Goal: Transaction & Acquisition: Purchase product/service

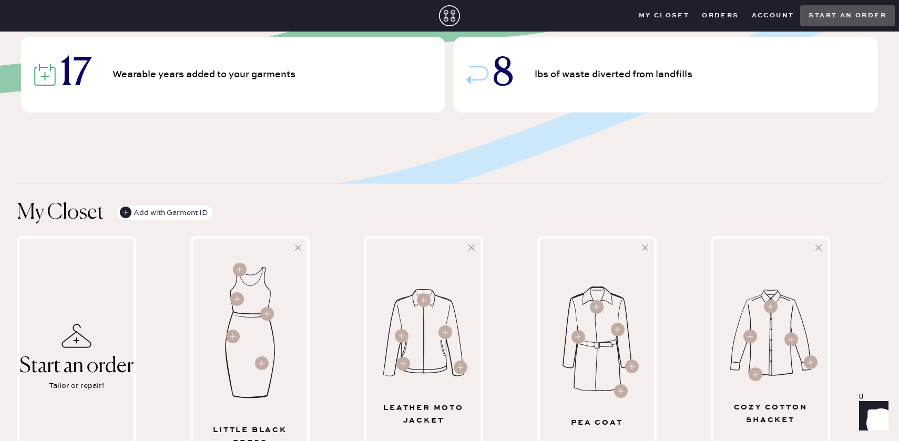
scroll to position [126, 0]
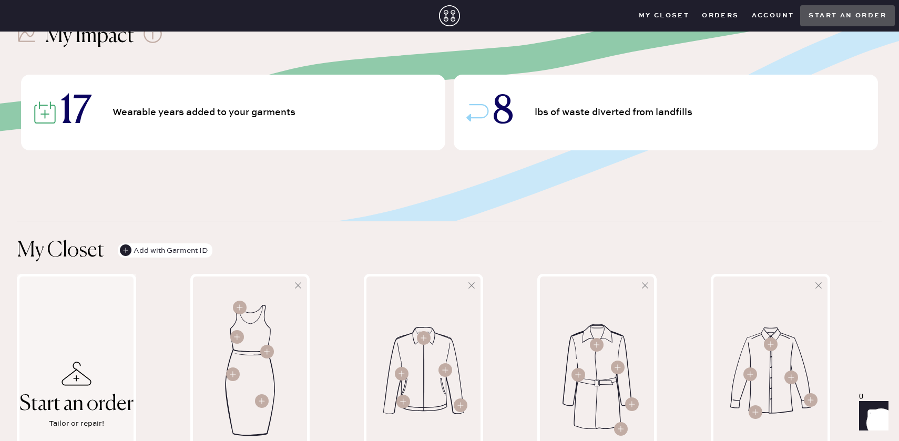
click at [90, 364] on icon at bounding box center [77, 374] width 30 height 24
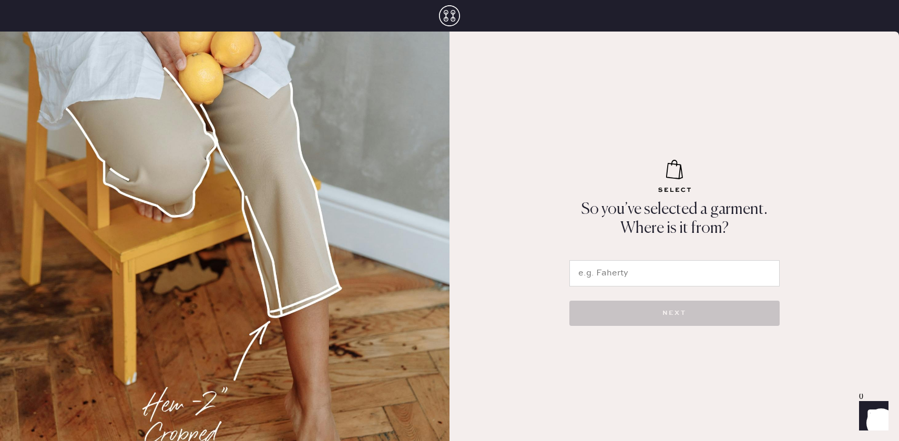
click at [657, 275] on input "text" at bounding box center [674, 273] width 210 height 26
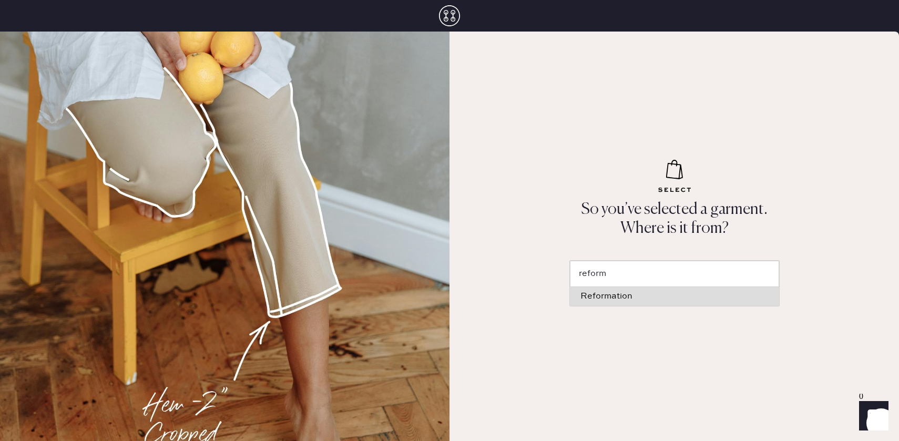
click at [658, 300] on div "Reformation" at bounding box center [674, 296] width 188 height 8
type input "Reformation"
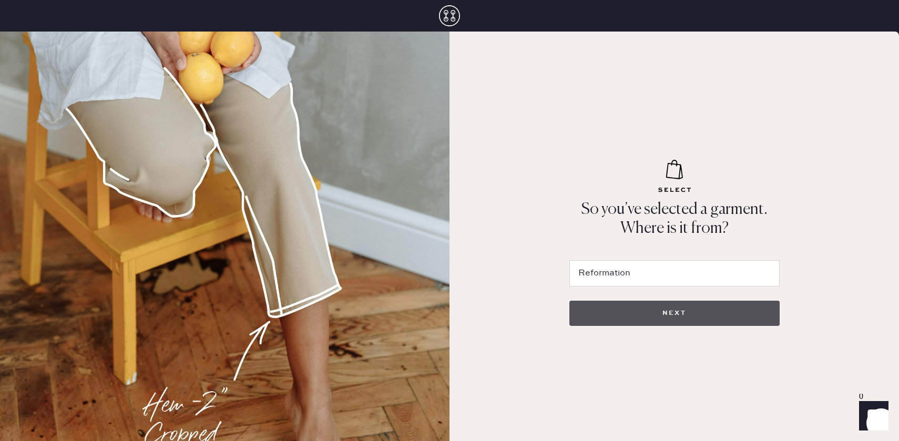
click at [652, 309] on button "NEXT" at bounding box center [674, 313] width 210 height 25
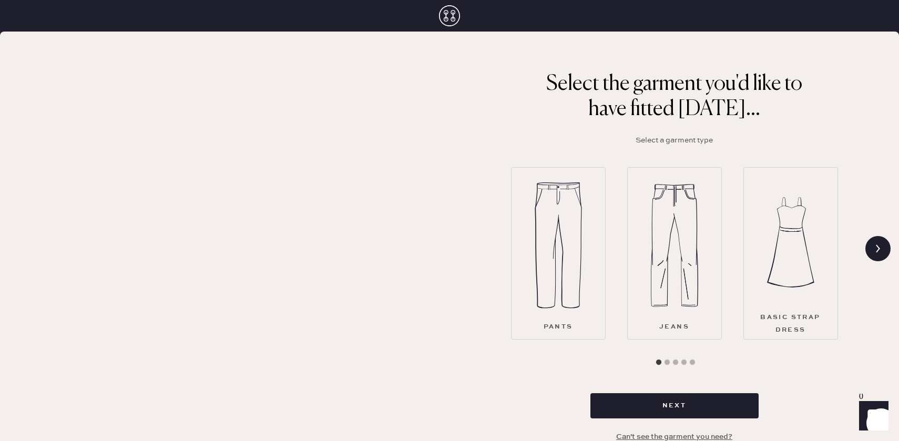
scroll to position [35, 0]
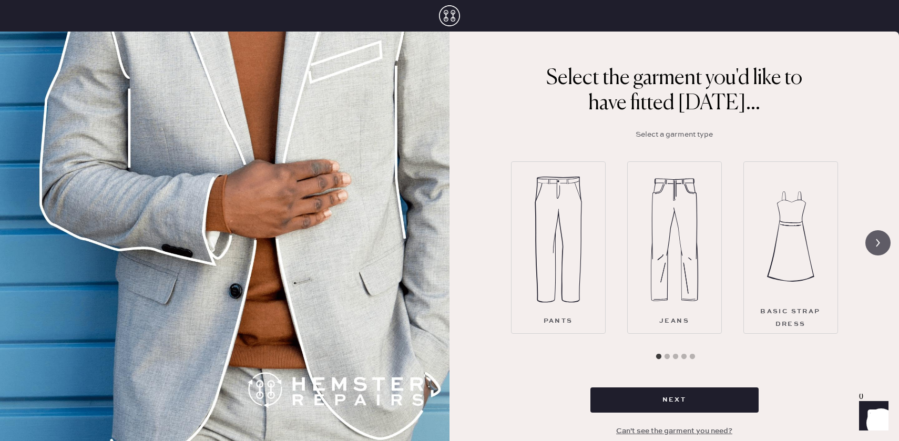
click at [879, 239] on icon at bounding box center [878, 243] width 20 height 20
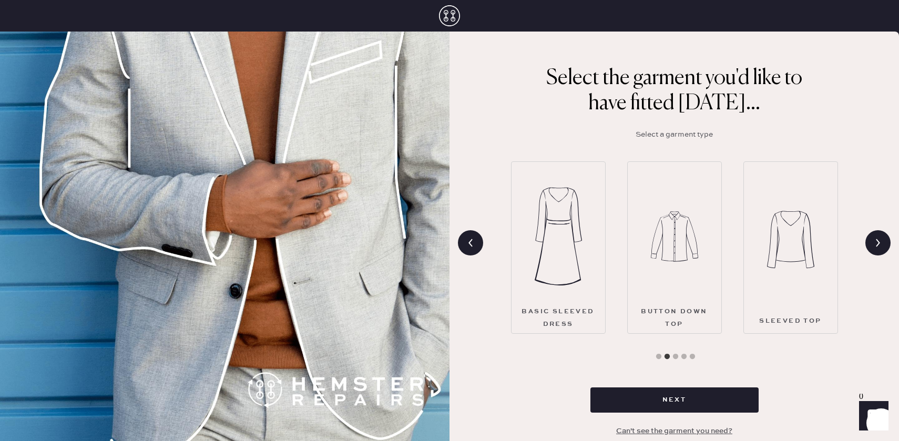
click at [540, 257] on img at bounding box center [558, 236] width 47 height 126
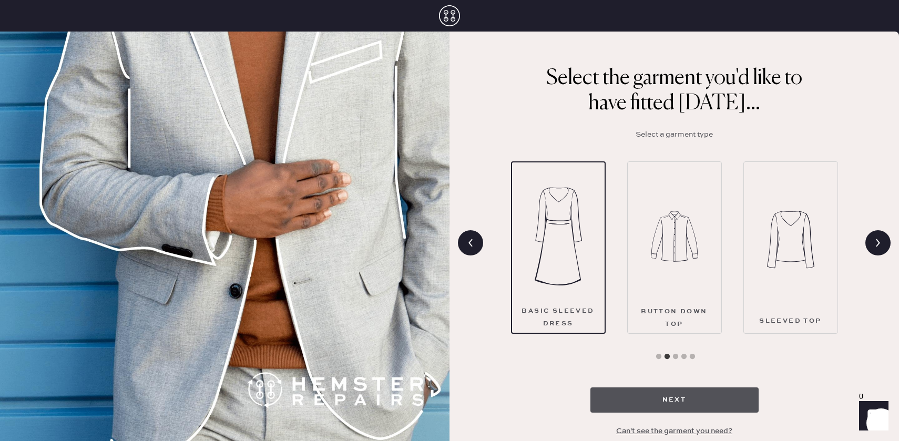
click at [641, 407] on button "Next" at bounding box center [674, 399] width 168 height 25
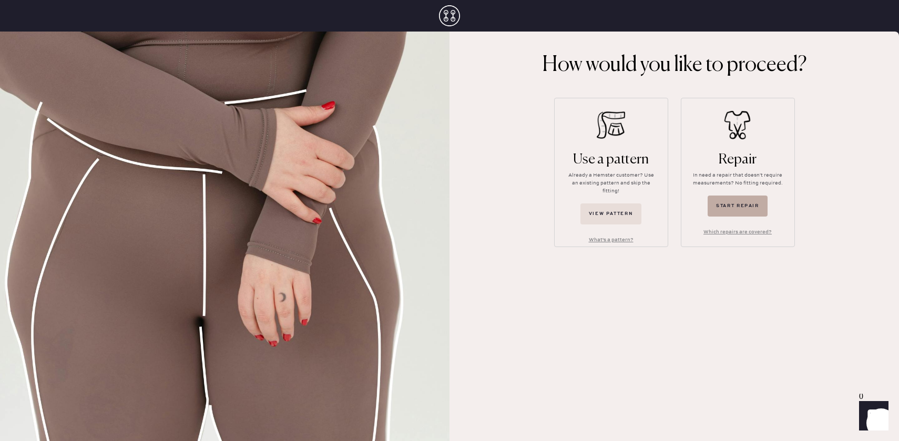
click at [736, 203] on button "Start repair" at bounding box center [738, 206] width 60 height 21
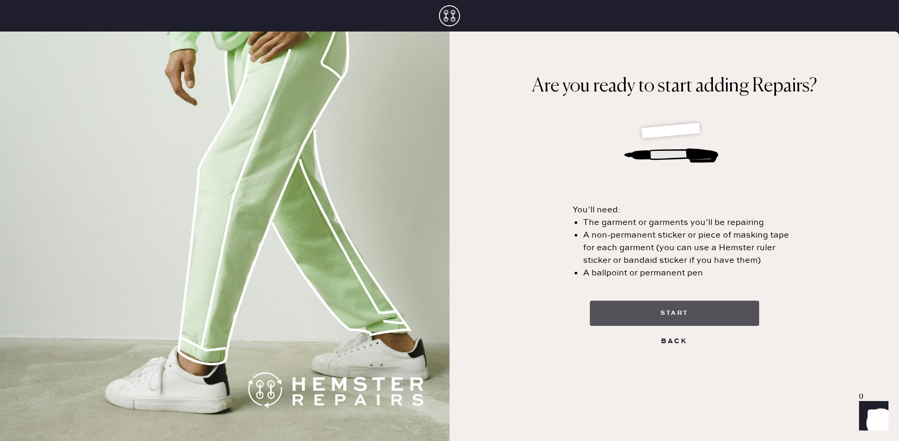
click at [711, 310] on button "start" at bounding box center [674, 313] width 169 height 25
select select "8"
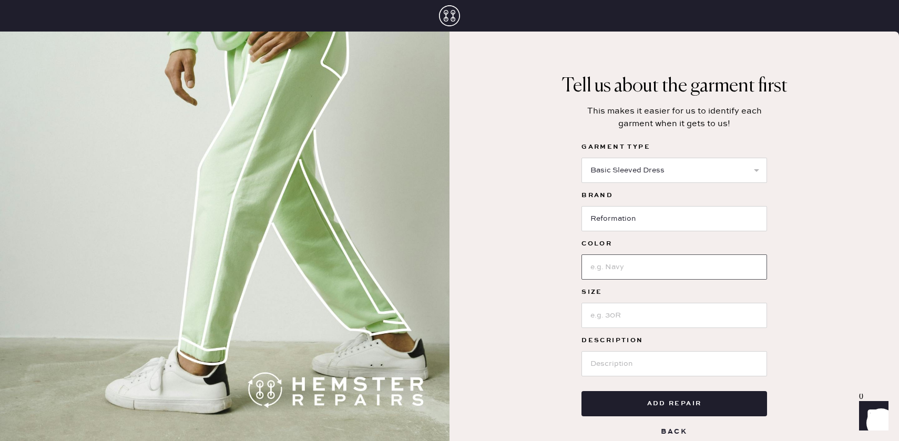
click at [689, 271] on input at bounding box center [674, 266] width 186 height 25
type input "Black"
type input "2"
click at [675, 371] on input at bounding box center [674, 363] width 186 height 25
click at [668, 367] on input at bounding box center [674, 363] width 186 height 25
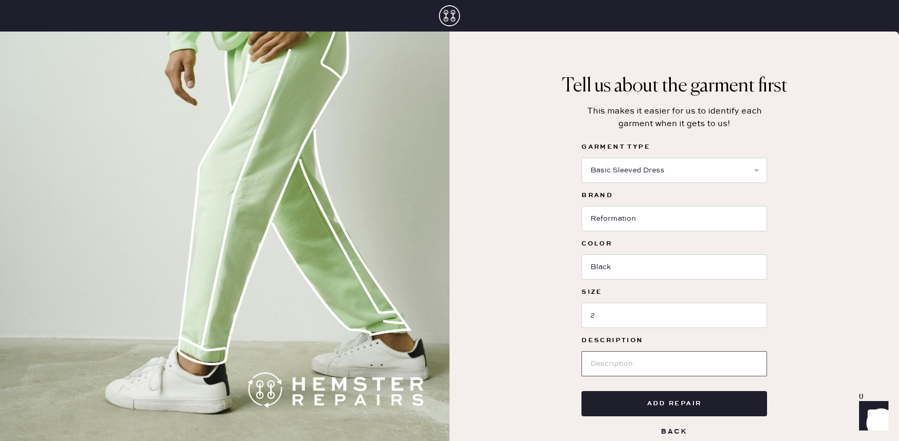
click at [665, 373] on input at bounding box center [674, 363] width 186 height 25
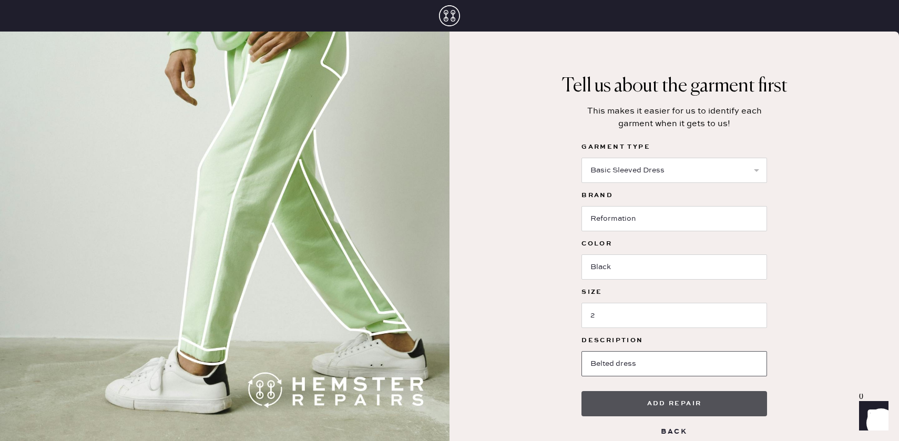
type input "Belted dress"
click at [673, 405] on button "Add repair" at bounding box center [674, 403] width 186 height 25
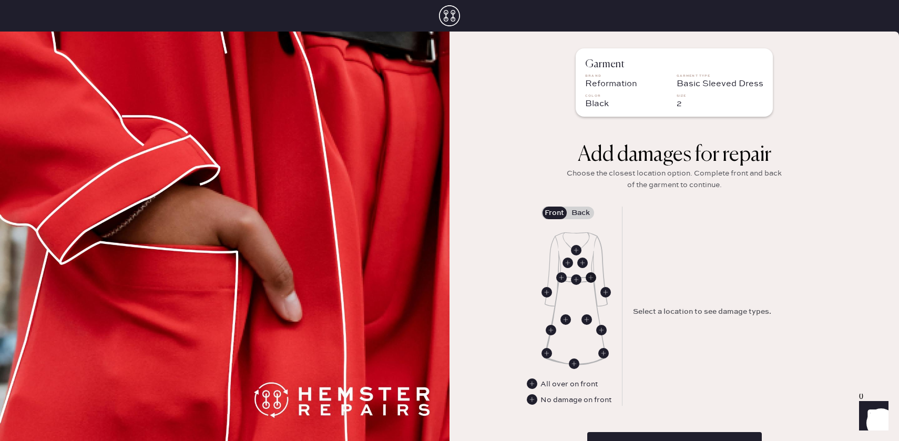
click at [590, 278] on use at bounding box center [591, 277] width 11 height 11
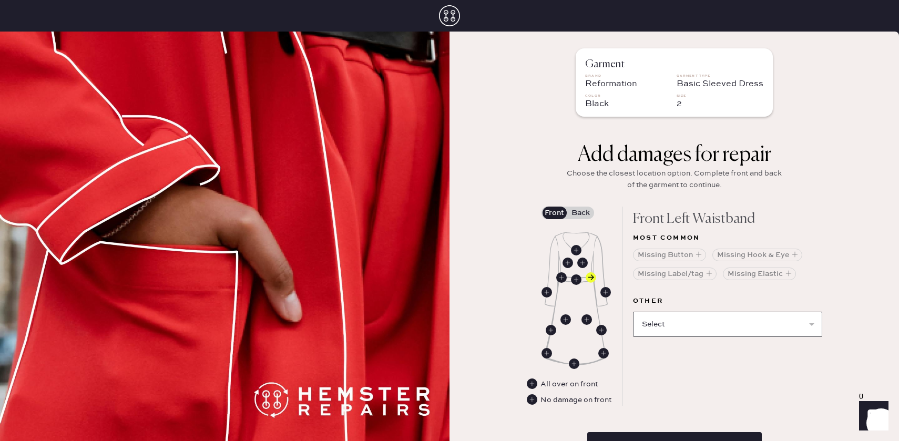
click at [713, 331] on select "Select Broken / Ripped Hem Broken Beads Broken Belt Loop Broken Button Broken C…" at bounding box center [727, 324] width 189 height 25
select select "1646"
click at [633, 312] on select "Select Broken / Ripped Hem Broken Beads Broken Belt Loop Broken Button Broken C…" at bounding box center [727, 324] width 189 height 25
select select
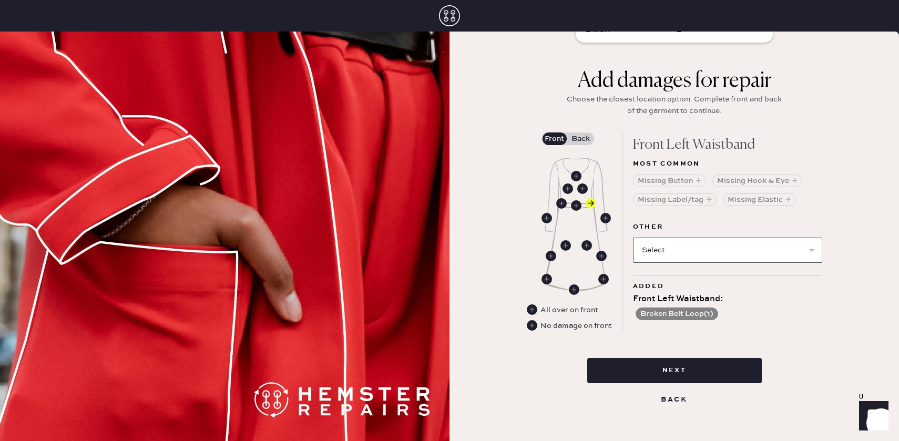
scroll to position [75, 0]
click at [575, 138] on label "Back" at bounding box center [581, 138] width 26 height 13
click at [581, 138] on input "Back" at bounding box center [581, 138] width 0 height 0
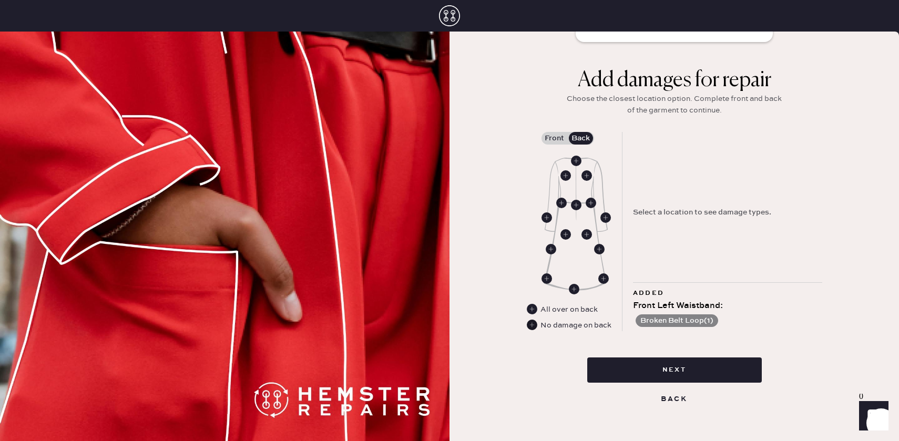
click at [533, 322] on use at bounding box center [532, 325] width 11 height 11
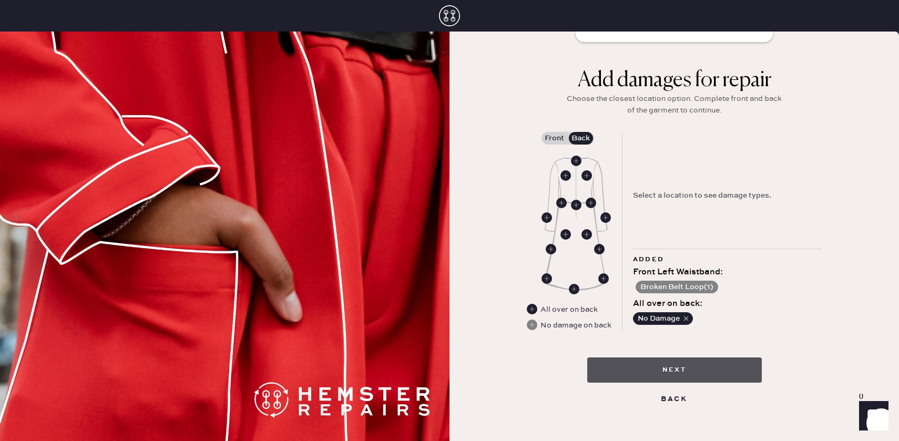
click at [665, 376] on button "Next" at bounding box center [674, 370] width 175 height 25
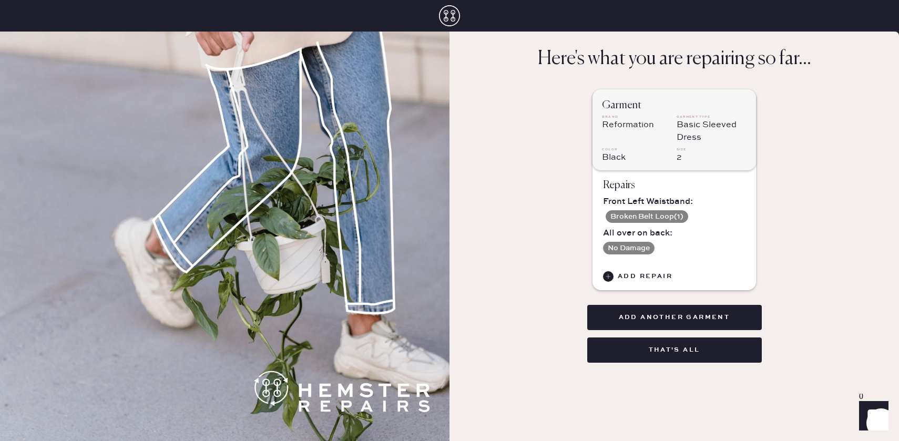
click at [666, 218] on button "Broken Belt Loop ( 1 )" at bounding box center [647, 216] width 83 height 13
click at [639, 212] on button "Broken Belt Loop ( 1 )" at bounding box center [647, 216] width 83 height 13
click at [459, 22] on icon at bounding box center [449, 15] width 21 height 21
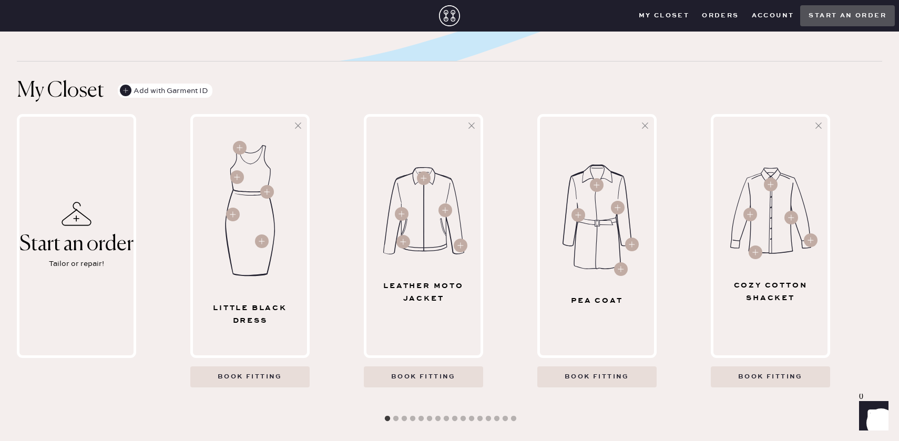
scroll to position [286, 0]
click at [393, 421] on button "2" at bounding box center [396, 418] width 11 height 11
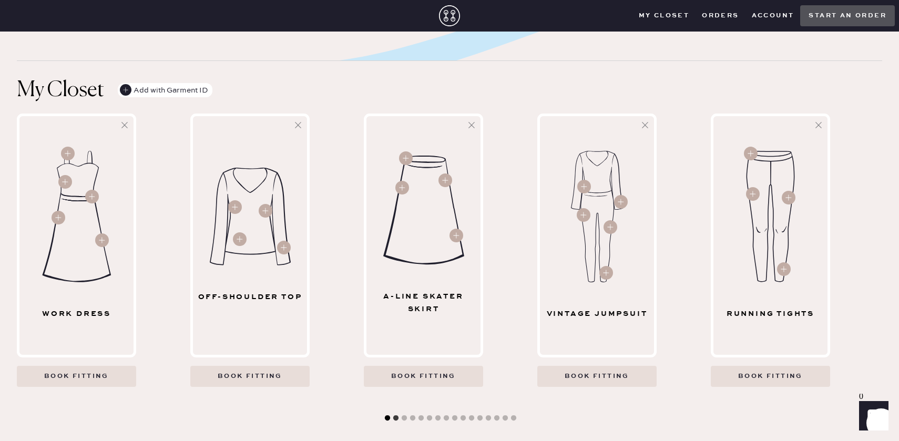
click at [386, 416] on button "1" at bounding box center [387, 418] width 11 height 11
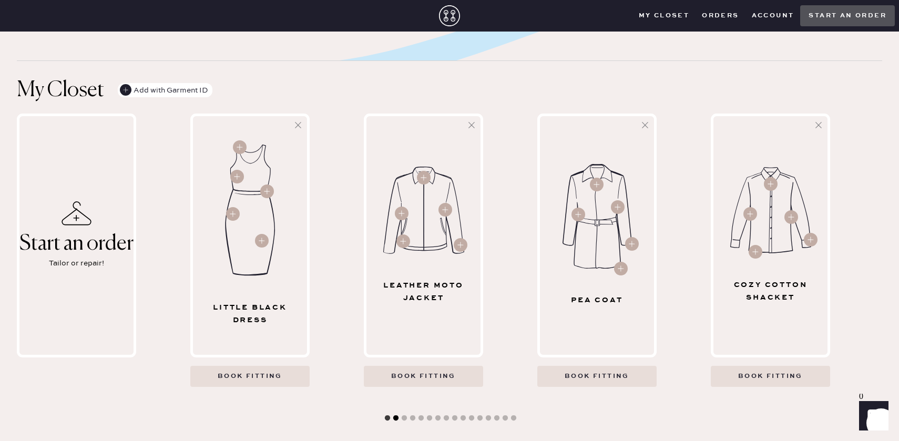
click at [394, 416] on button "2" at bounding box center [396, 418] width 11 height 11
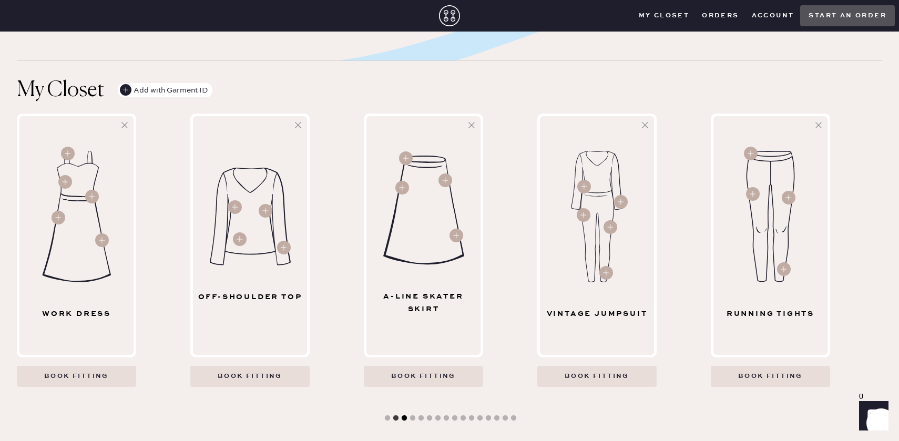
click at [404, 420] on button "3" at bounding box center [404, 418] width 11 height 11
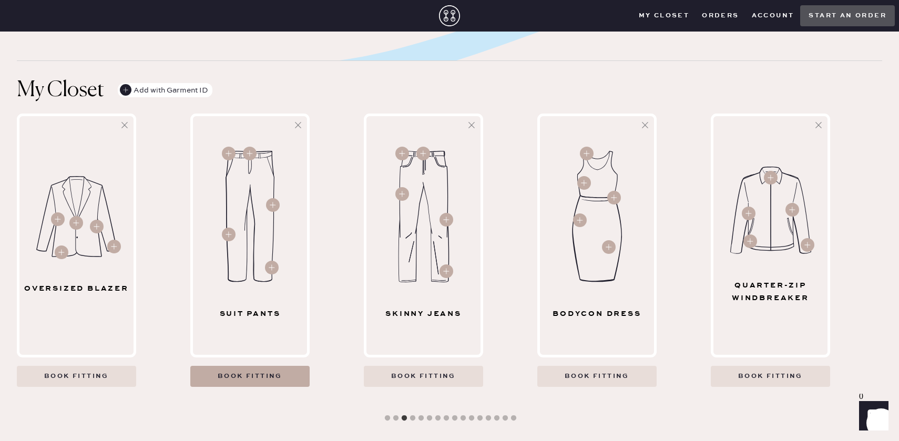
click at [288, 375] on Pants "Book fitting" at bounding box center [249, 376] width 119 height 21
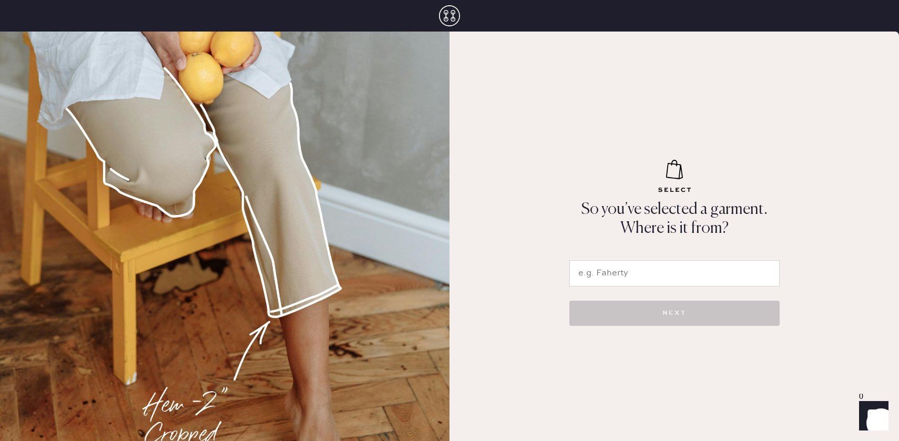
click at [622, 280] on input "text" at bounding box center [674, 273] width 210 height 26
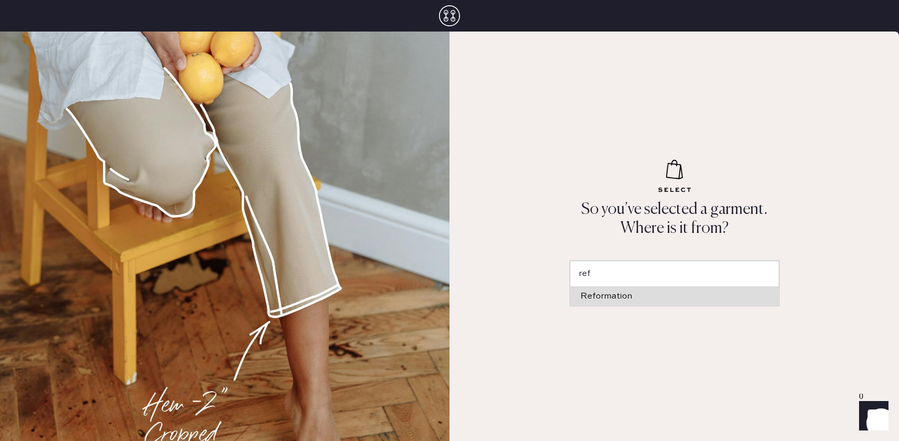
click at [620, 294] on div "Reformation" at bounding box center [674, 296] width 188 height 8
type input "Reformation"
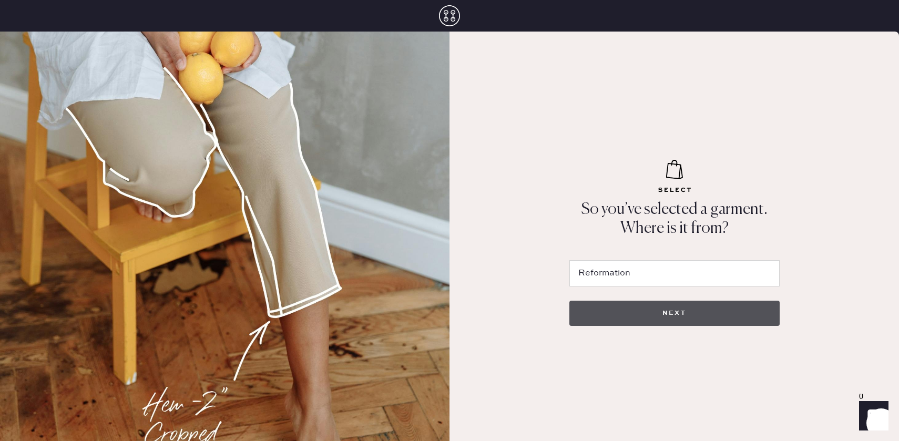
click at [620, 314] on button "NEXT" at bounding box center [674, 313] width 210 height 25
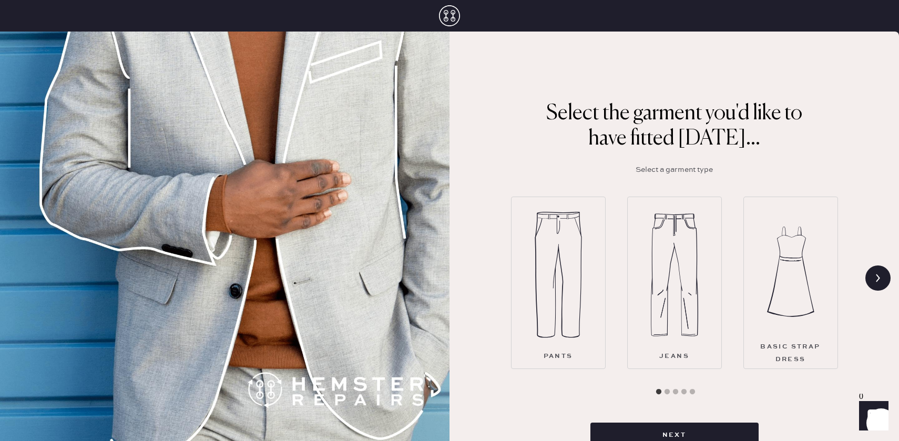
click at [589, 314] on div "Pants" at bounding box center [558, 283] width 95 height 172
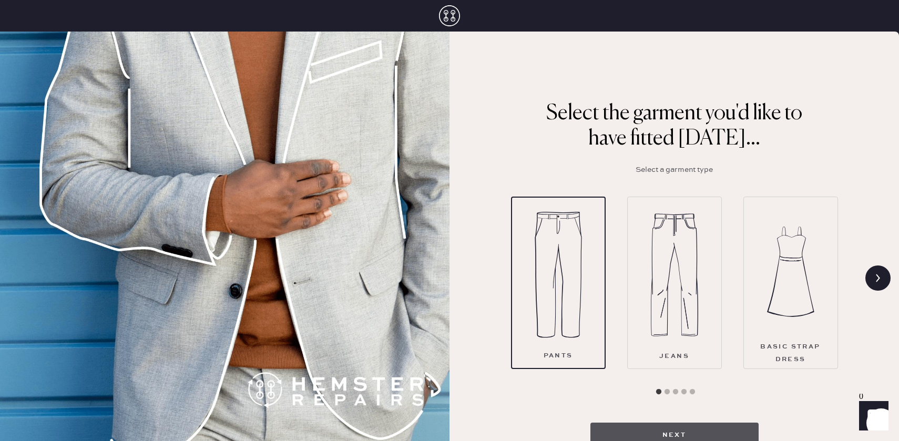
click at [624, 427] on button "Next" at bounding box center [674, 435] width 168 height 25
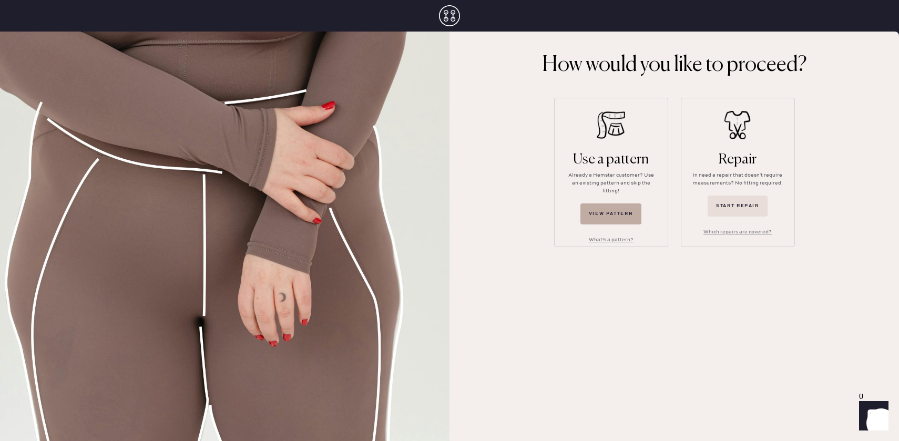
click at [622, 207] on button "View pattern" at bounding box center [611, 213] width 62 height 21
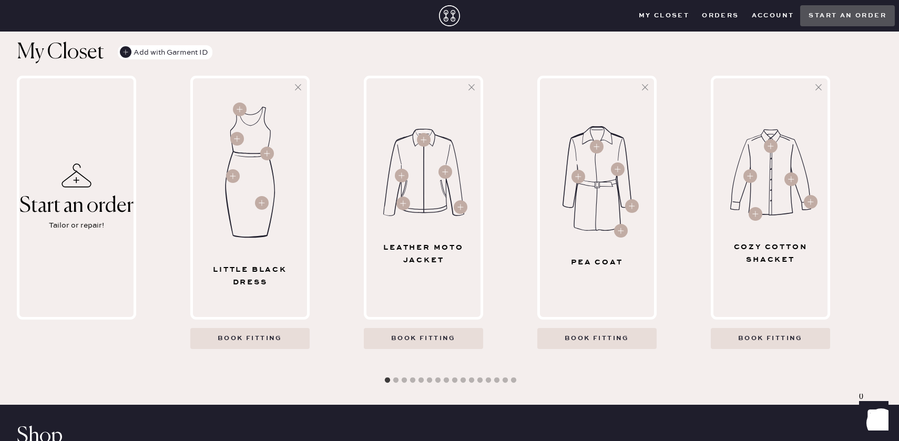
scroll to position [336, 0]
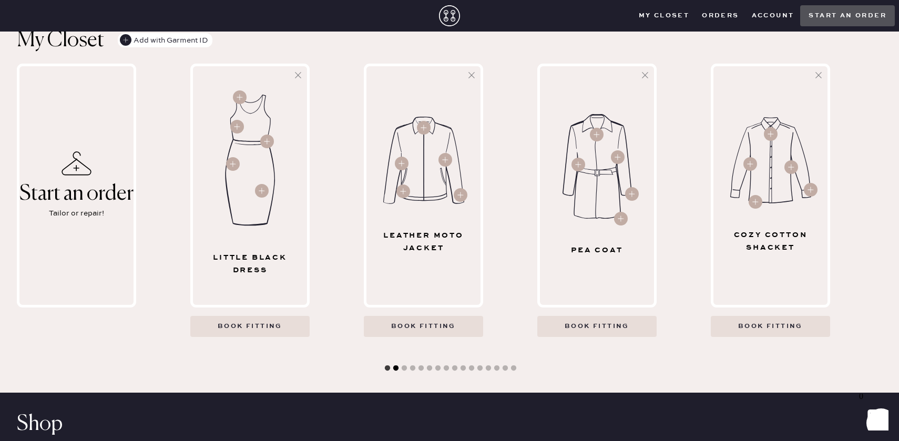
click at [396, 365] on button "2" at bounding box center [396, 368] width 11 height 11
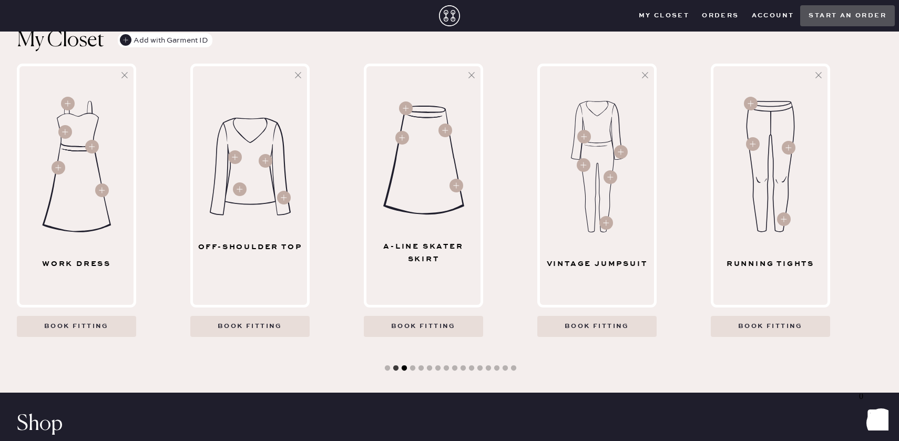
click at [404, 371] on button "3" at bounding box center [404, 368] width 11 height 11
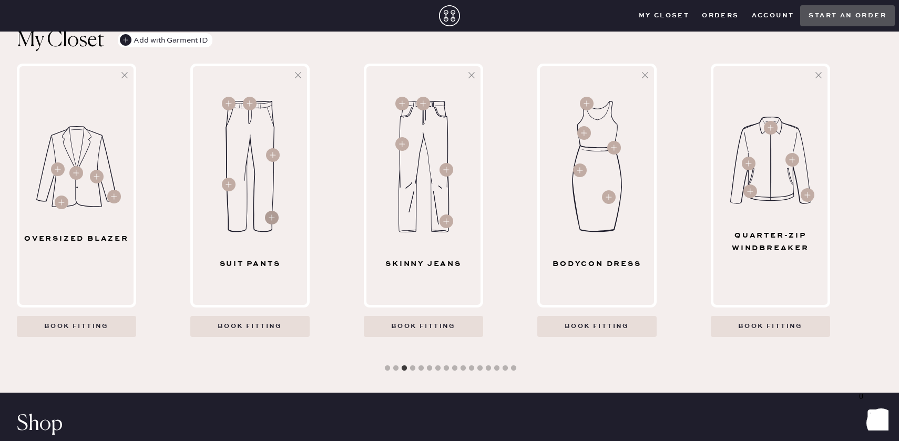
click at [270, 216] on circle at bounding box center [272, 218] width 14 height 14
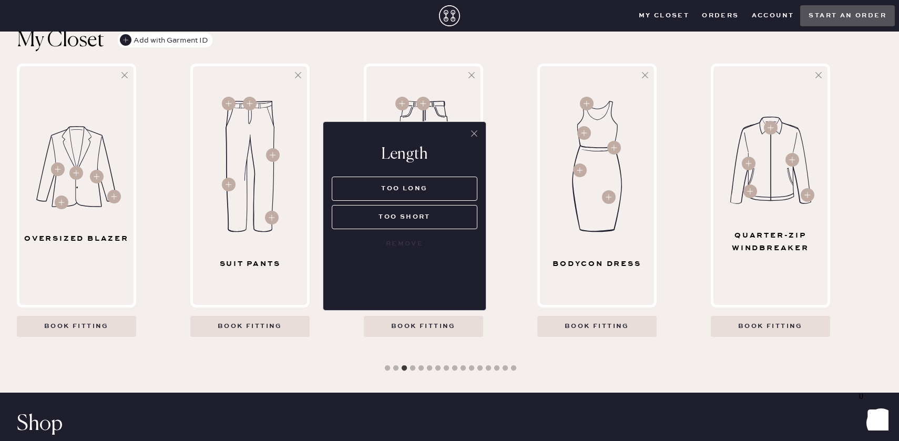
click at [385, 180] on button "too long" at bounding box center [405, 189] width 146 height 24
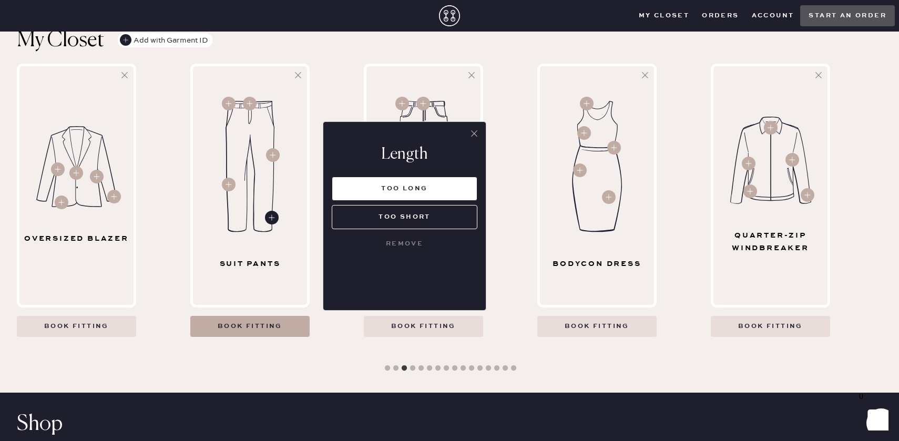
click at [267, 330] on Pants "Book fitting" at bounding box center [249, 326] width 119 height 21
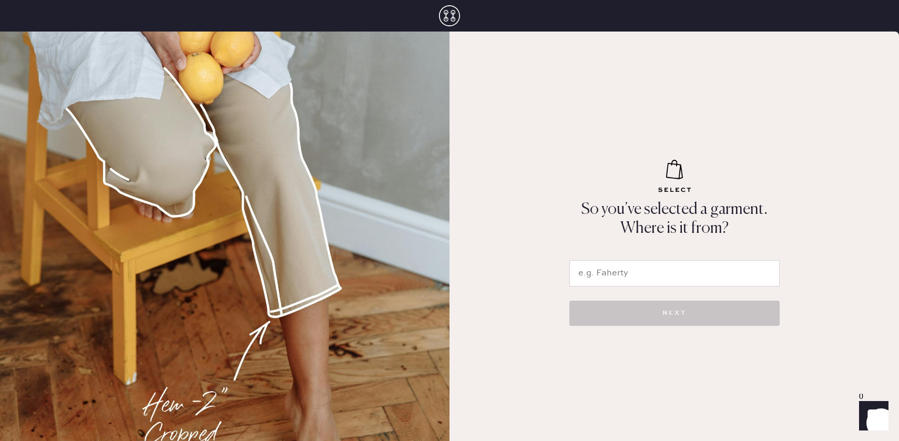
click at [616, 275] on input "text" at bounding box center [674, 273] width 210 height 26
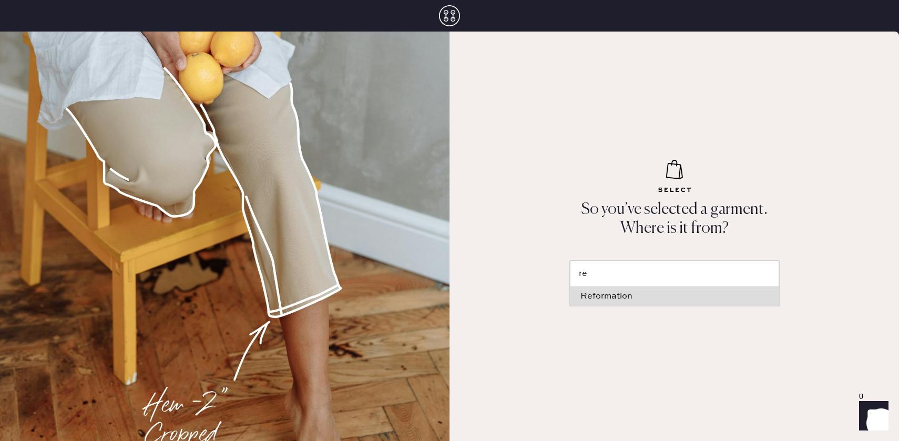
click at [616, 288] on li "Reformation" at bounding box center [674, 296] width 209 height 19
type input "Reformation"
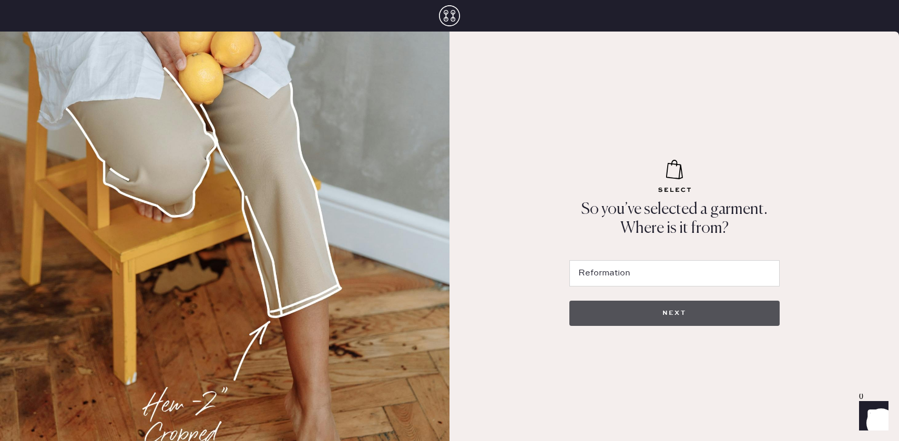
click at [616, 315] on button "NEXT" at bounding box center [674, 313] width 210 height 25
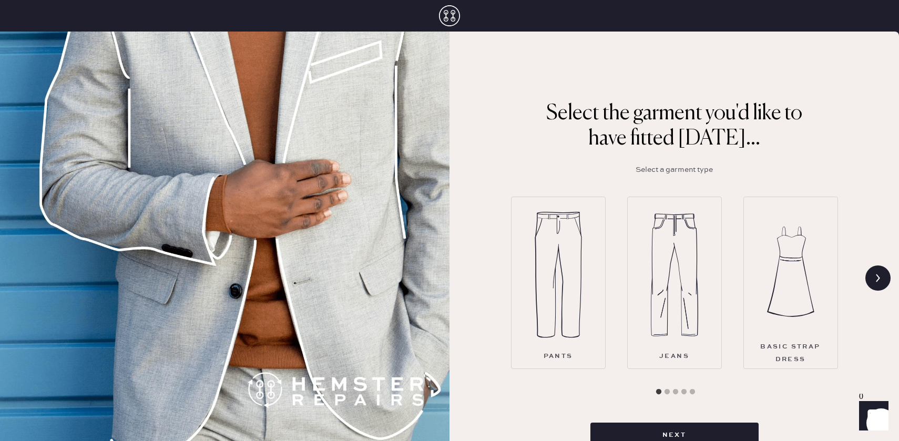
click at [587, 319] on div "Pants" at bounding box center [558, 283] width 95 height 172
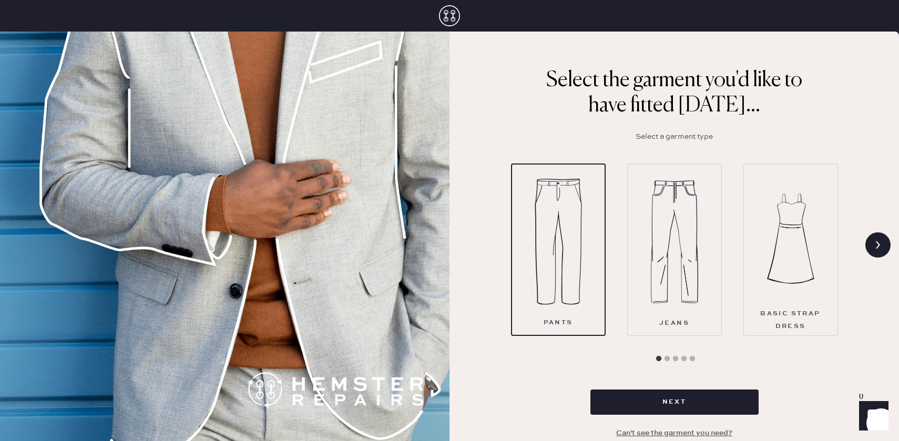
scroll to position [35, 0]
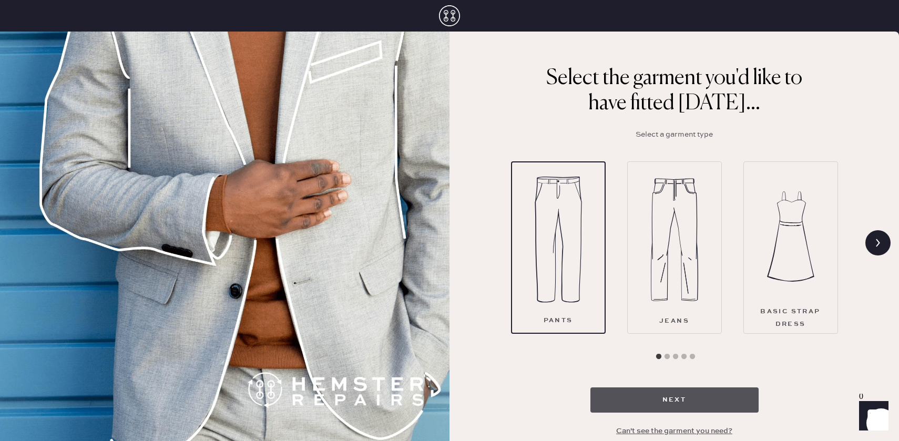
click at [631, 396] on button "Next" at bounding box center [674, 399] width 168 height 25
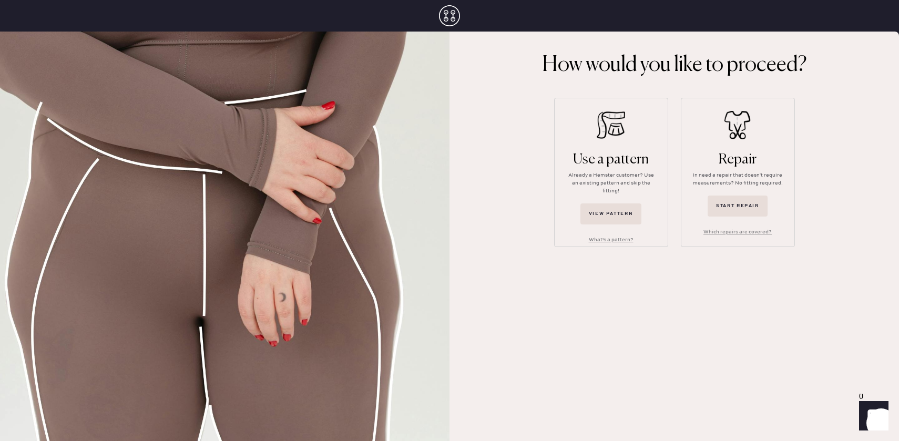
click at [637, 140] on div "Use a pattern Already a Hemster customer? Use an existing pattern and skip the …" at bounding box center [611, 172] width 114 height 149
click at [616, 181] on div "Already a Hemster customer? Use an existing pattern and skip the fitting!" at bounding box center [611, 183] width 92 height 24
click at [610, 203] on button "View pattern" at bounding box center [611, 213] width 62 height 21
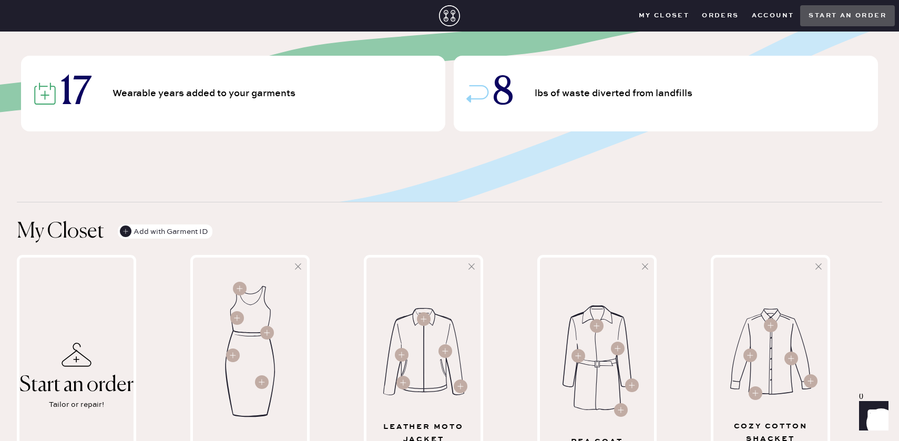
scroll to position [244, 0]
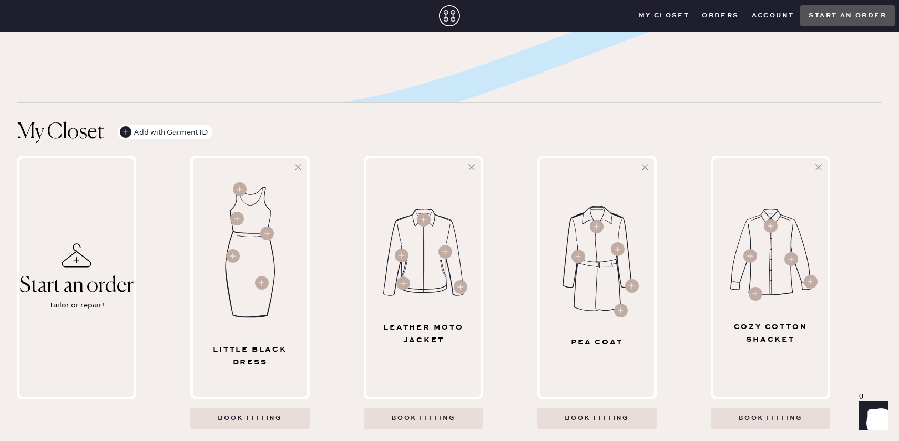
click at [188, 131] on div "Add with Garment ID" at bounding box center [164, 132] width 88 height 15
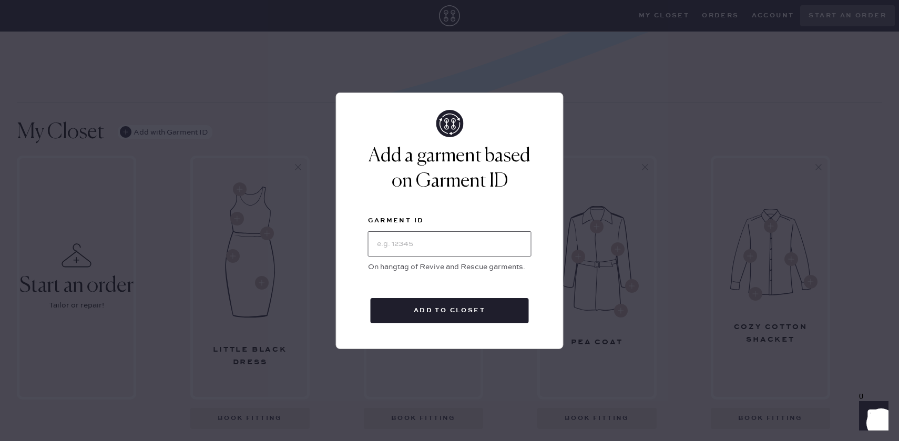
click at [428, 246] on input "text" at bounding box center [450, 243] width 164 height 25
click at [557, 119] on div "Add a garment based on Garment ID Garment ID On hangtag of Revive and Rescue ga…" at bounding box center [449, 204] width 227 height 188
click at [620, 110] on div "Add a garment based on Garment ID Garment ID On hangtag of Revive and Rescue ga…" at bounding box center [449, 220] width 899 height 441
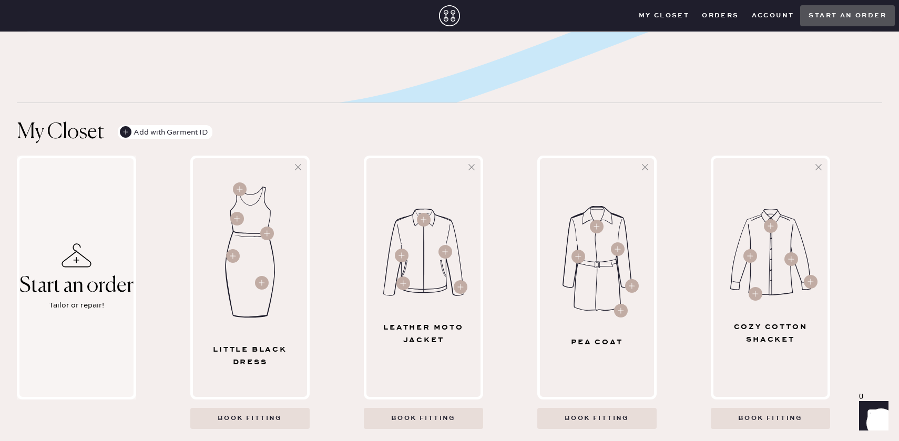
click at [57, 285] on div "Start an order" at bounding box center [76, 285] width 114 height 23
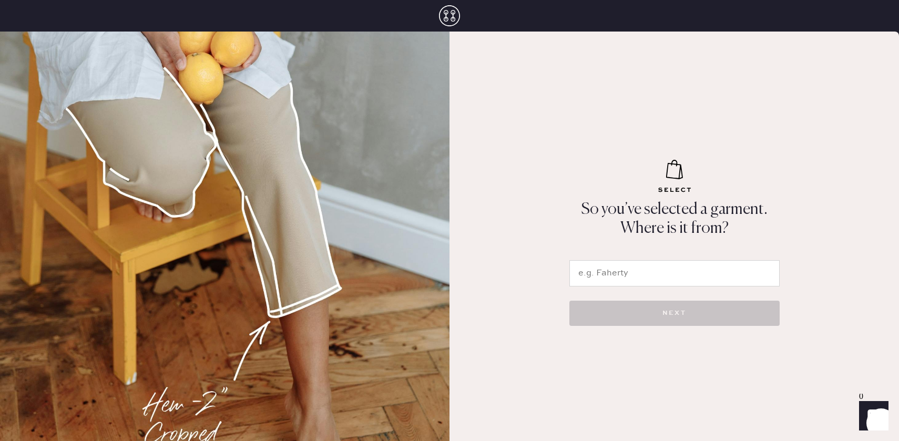
click at [595, 272] on input "text" at bounding box center [674, 273] width 210 height 26
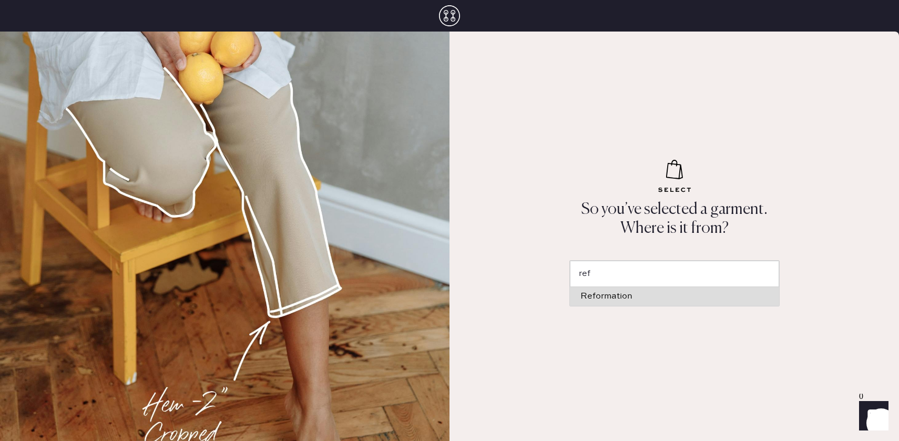
click at [617, 303] on li "Reformation" at bounding box center [674, 296] width 209 height 19
type input "Reformation"
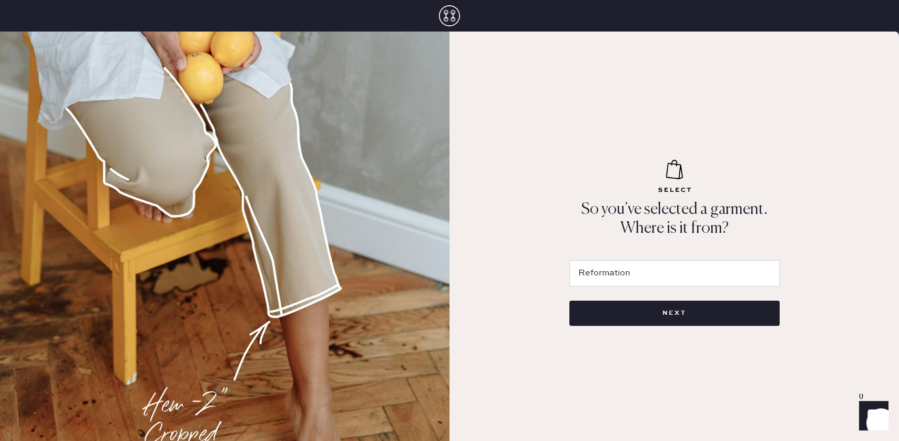
click at [617, 303] on button "NEXT" at bounding box center [674, 313] width 210 height 25
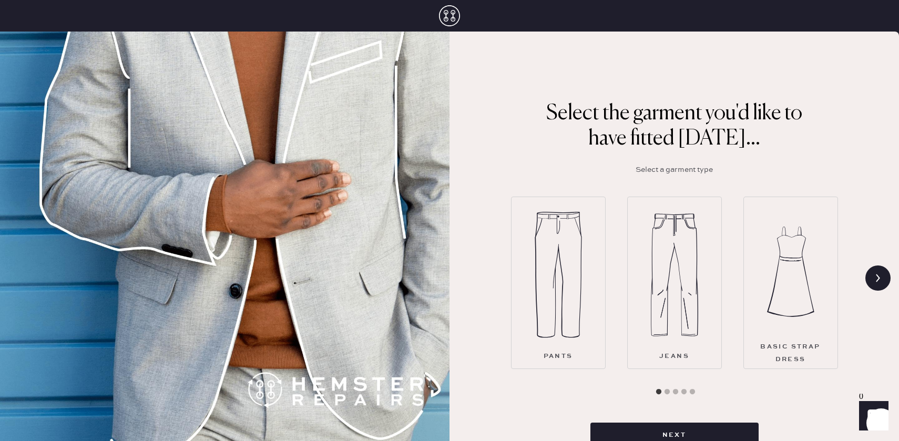
click at [573, 325] on img at bounding box center [558, 275] width 47 height 126
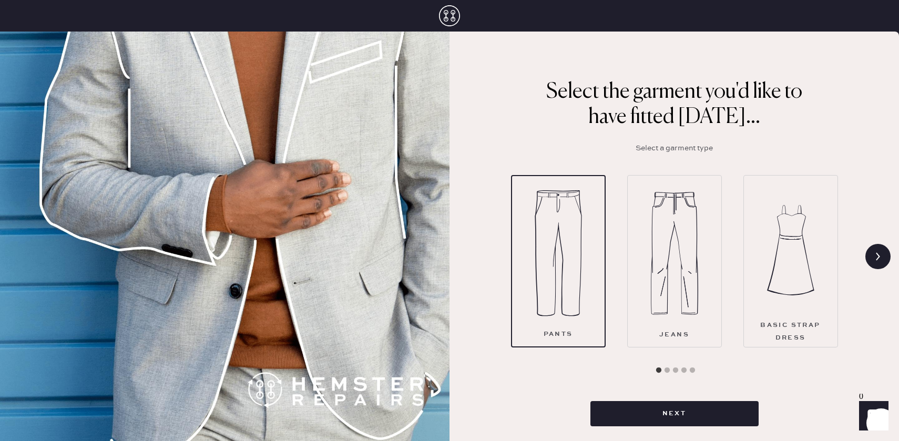
scroll to position [35, 0]
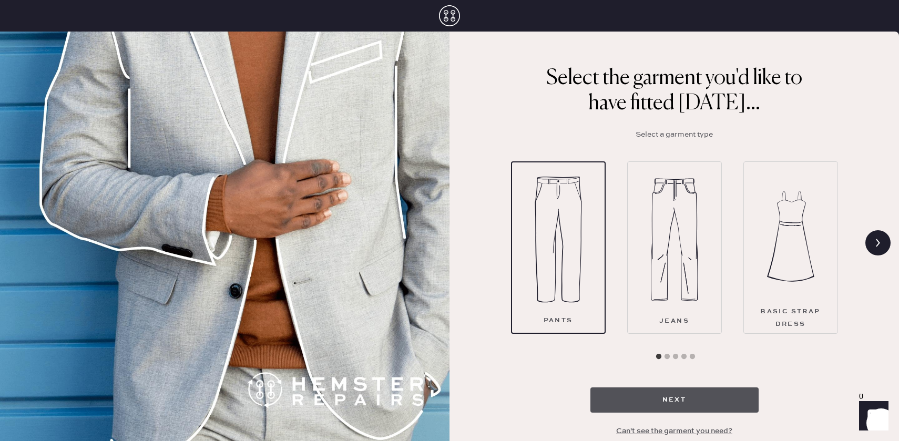
click at [642, 404] on button "Next" at bounding box center [674, 399] width 168 height 25
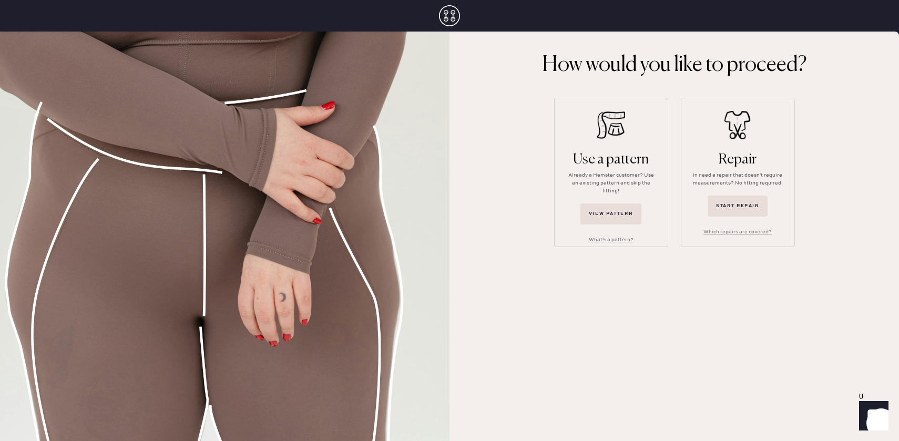
click at [616, 148] on div "Use a pattern Already a Hemster customer? Use an existing pattern and skip the …" at bounding box center [611, 172] width 114 height 149
click at [240, 348] on img at bounding box center [225, 237] width 450 height 410
click at [759, 202] on button "Start repair" at bounding box center [738, 206] width 60 height 21
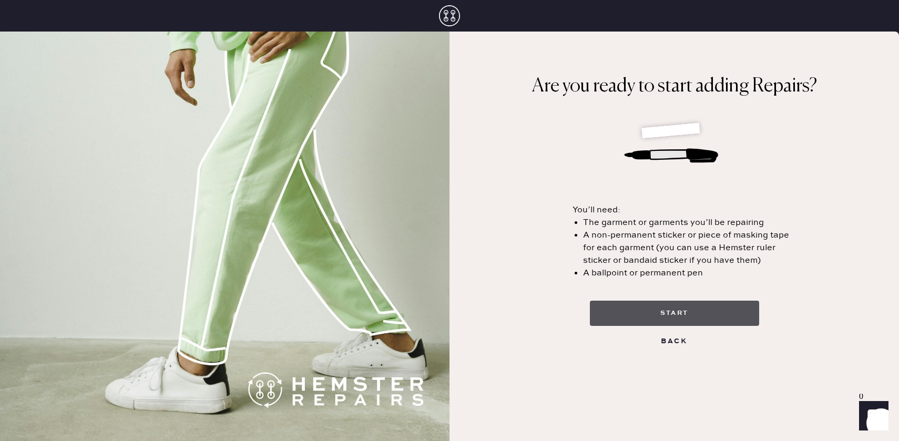
click at [680, 308] on button "start" at bounding box center [674, 313] width 169 height 25
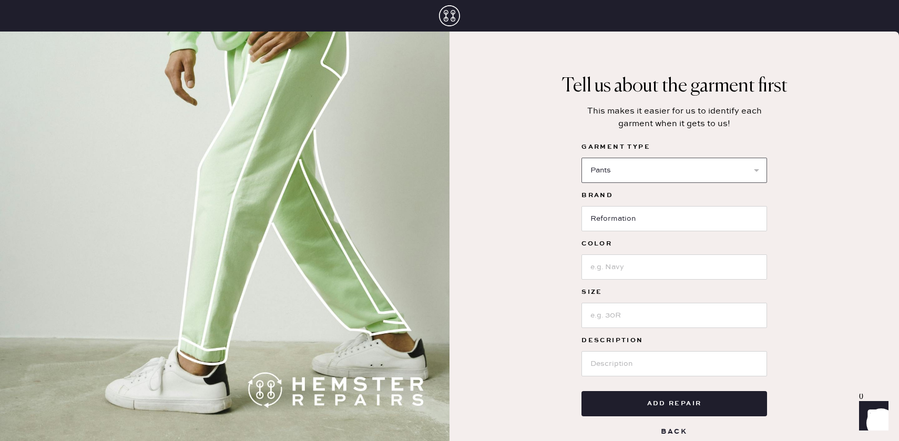
click at [681, 166] on select "Select Basic Skirt Jeans Leggings Pants Shorts Basic Sleeved Dress Basic Sleeve…" at bounding box center [674, 170] width 186 height 25
click at [581, 158] on select "Select Basic Skirt Jeans Leggings Pants Shorts Basic Sleeved Dress Basic Sleeve…" at bounding box center [674, 170] width 186 height 25
select select "4"
click at [651, 257] on input at bounding box center [674, 266] width 186 height 25
type input "Black"
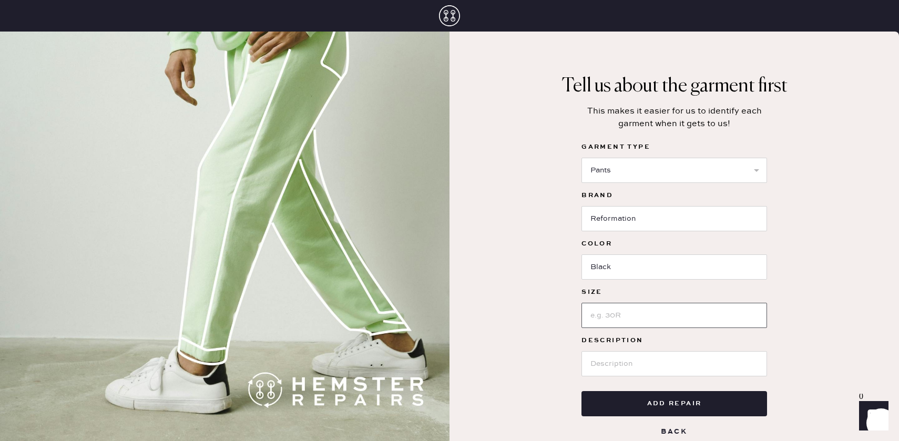
click at [618, 315] on input at bounding box center [674, 315] width 186 height 25
type input "2"
click at [606, 366] on input at bounding box center [674, 363] width 186 height 25
type input "Wrap dress"
click at [657, 366] on input "Wrap dress" at bounding box center [674, 363] width 186 height 25
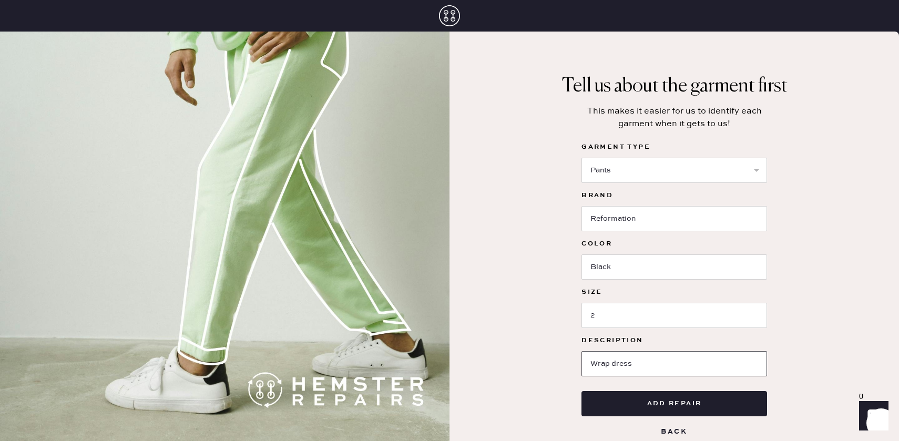
click at [657, 366] on input "Wrap dress" at bounding box center [674, 363] width 186 height 25
click at [657, 366] on input at bounding box center [674, 363] width 186 height 25
type input "Belted dress"
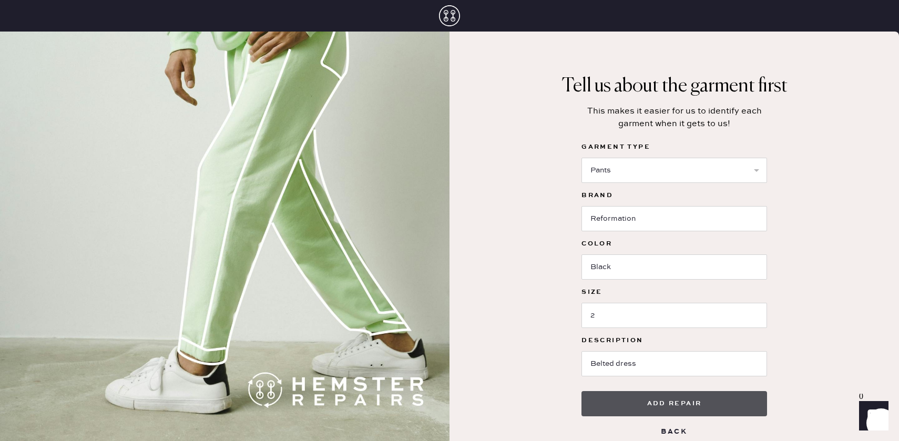
click at [660, 411] on button "Add repair" at bounding box center [674, 403] width 186 height 25
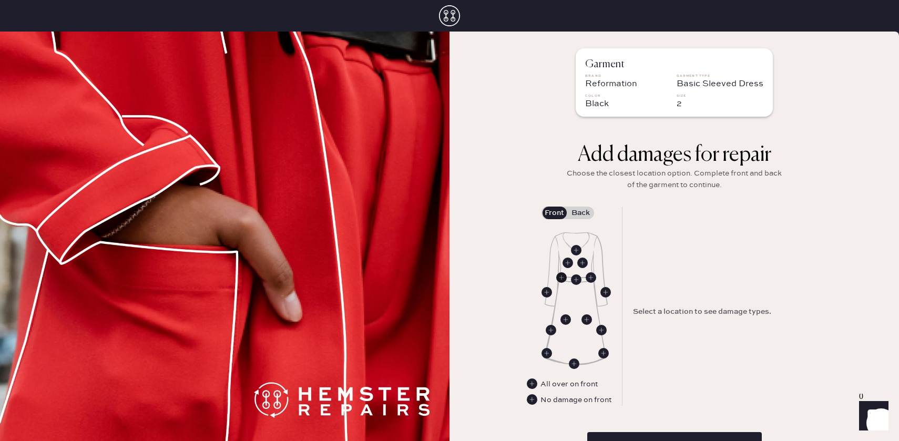
click at [560, 279] on use at bounding box center [561, 277] width 11 height 11
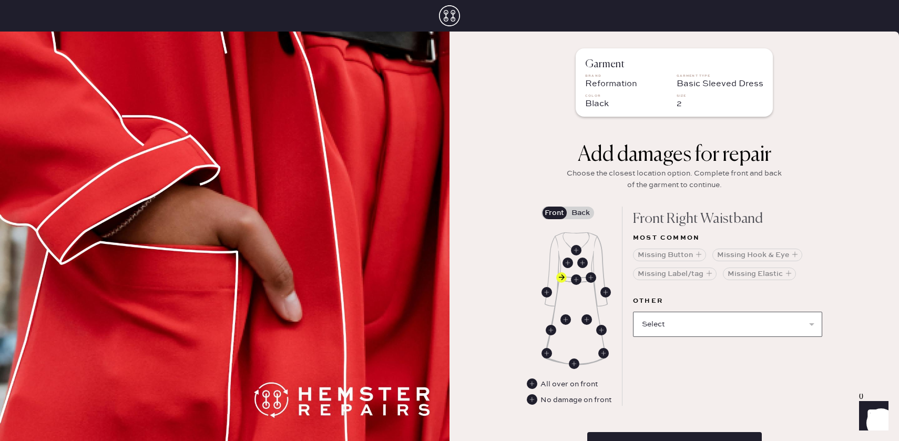
click at [678, 322] on select "Select Broken / Ripped Hem Broken Beads Broken Belt Loop Broken Button Broken C…" at bounding box center [727, 324] width 189 height 25
select select "1646"
click at [633, 312] on select "Select Broken / Ripped Hem Broken Beads Broken Belt Loop Broken Button Broken C…" at bounding box center [727, 324] width 189 height 25
select select
click at [580, 211] on label "Back" at bounding box center [581, 213] width 26 height 13
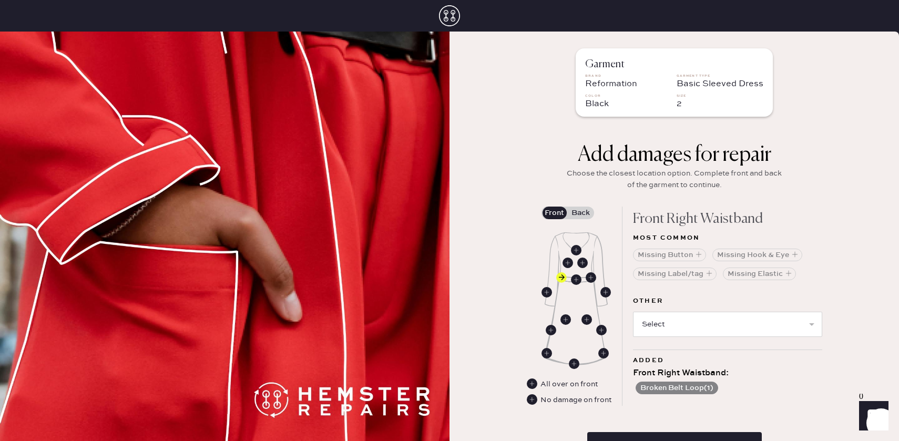
click at [581, 213] on input "Back" at bounding box center [581, 213] width 0 height 0
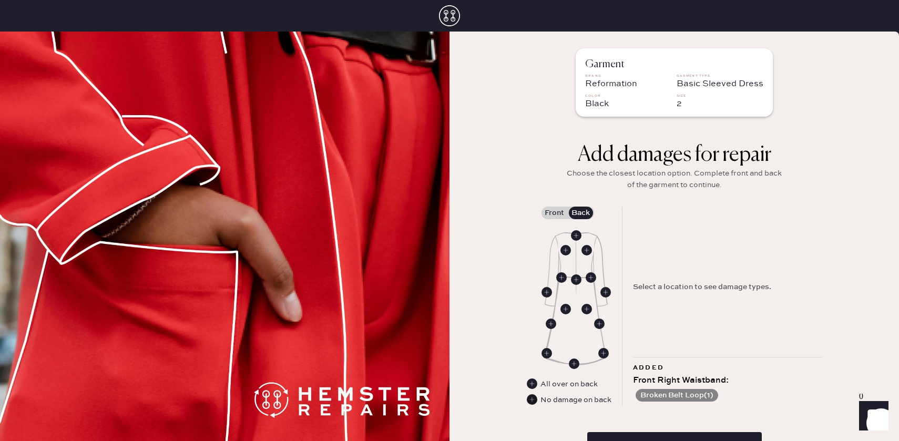
click at [535, 400] on use at bounding box center [532, 399] width 11 height 11
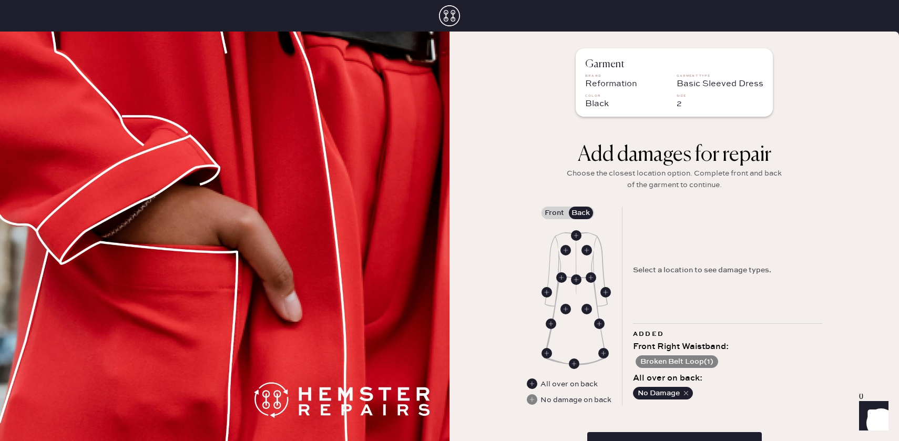
scroll to position [75, 0]
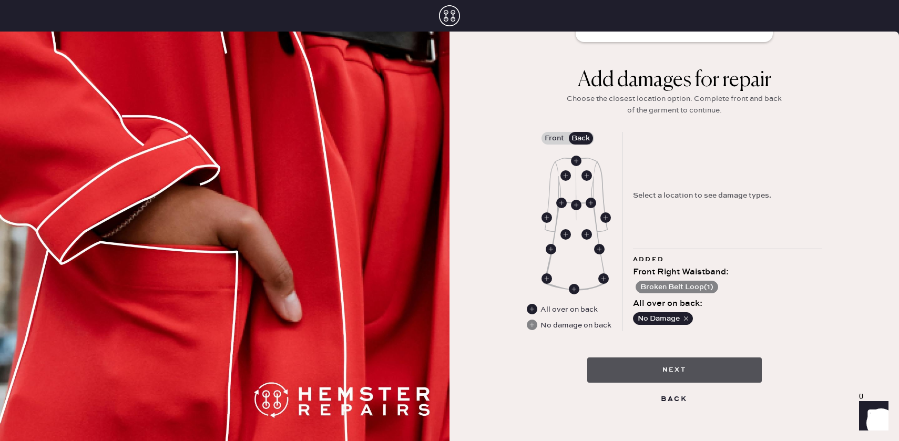
click at [689, 376] on button "Next" at bounding box center [674, 370] width 175 height 25
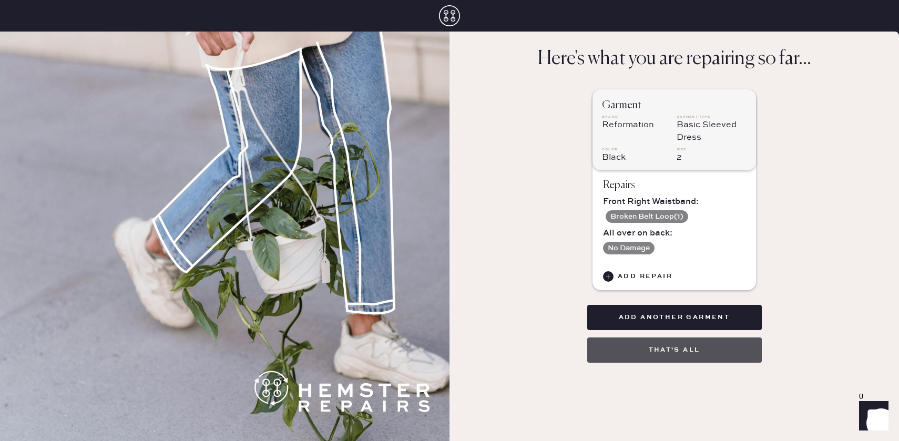
click at [704, 348] on button "That's all" at bounding box center [674, 350] width 175 height 25
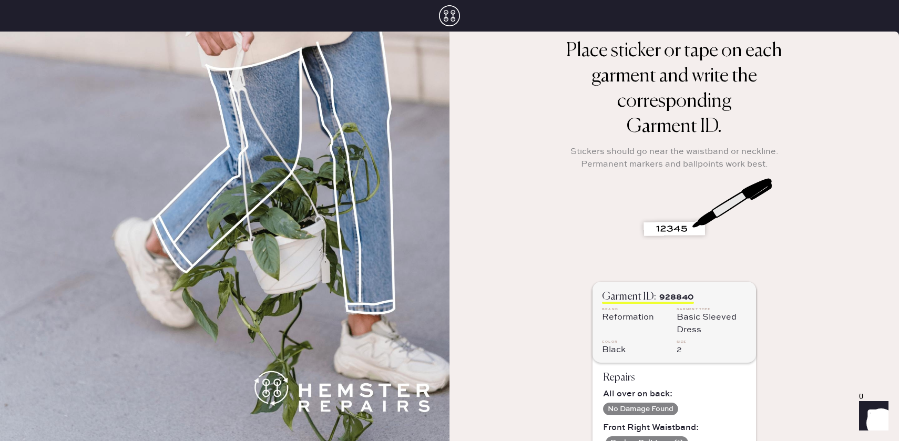
scroll to position [109, 0]
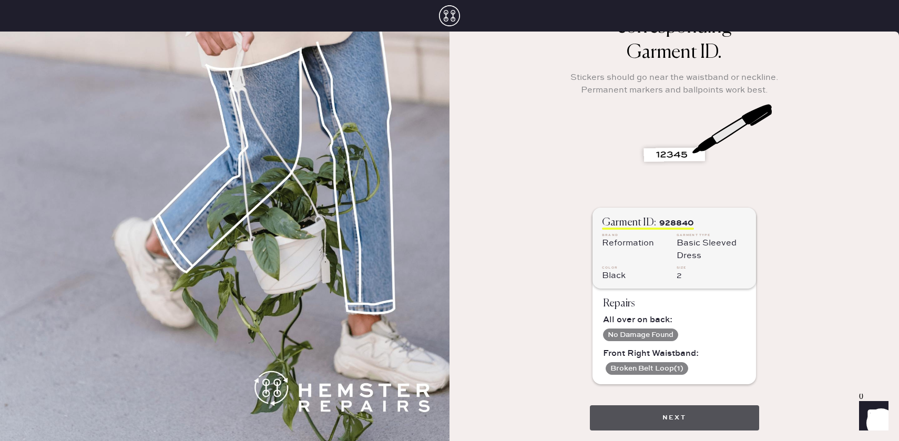
click at [695, 405] on button "Next" at bounding box center [674, 417] width 169 height 25
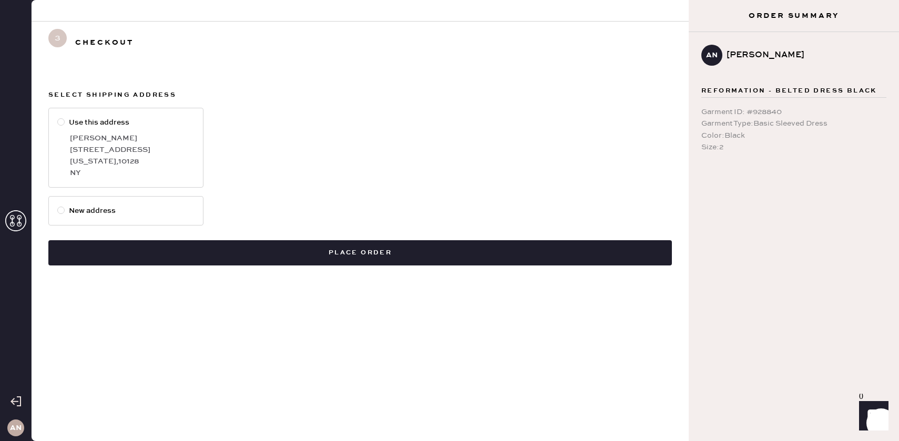
click at [75, 114] on label "Use this address Ariella Nouriel 1735 York Ave Apt 28E New York , 10128 NY" at bounding box center [125, 148] width 155 height 80
click at [58, 117] on input "Use this address" at bounding box center [57, 117] width 1 height 1
radio input "true"
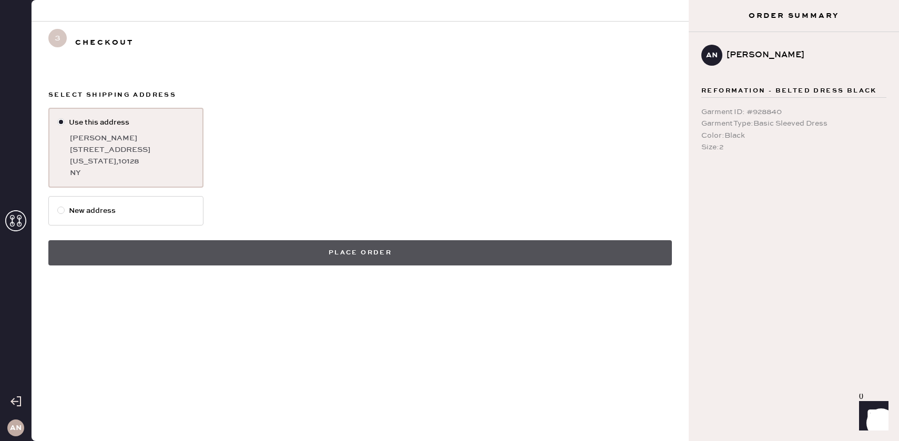
click at [283, 247] on button "Place order" at bounding box center [360, 252] width 624 height 25
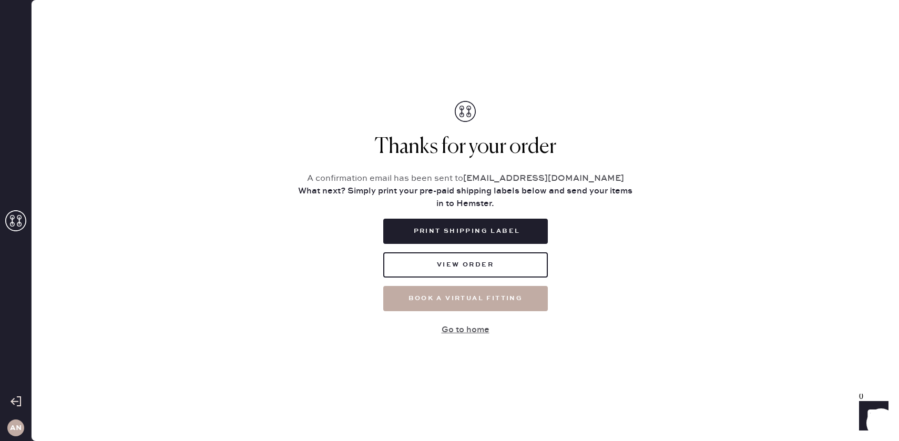
click at [479, 291] on button "Book a virtual fitting" at bounding box center [465, 298] width 165 height 25
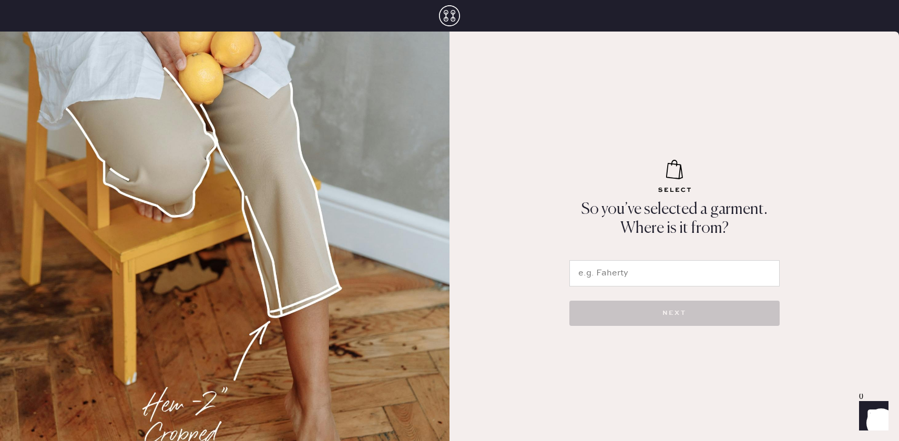
click at [585, 279] on input "text" at bounding box center [674, 273] width 210 height 26
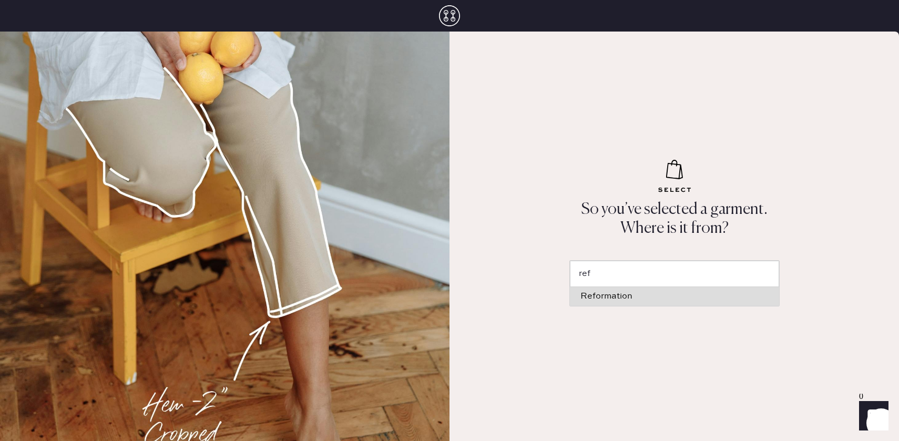
click at [592, 295] on div "Reformation" at bounding box center [674, 296] width 188 height 8
type input "Reformation"
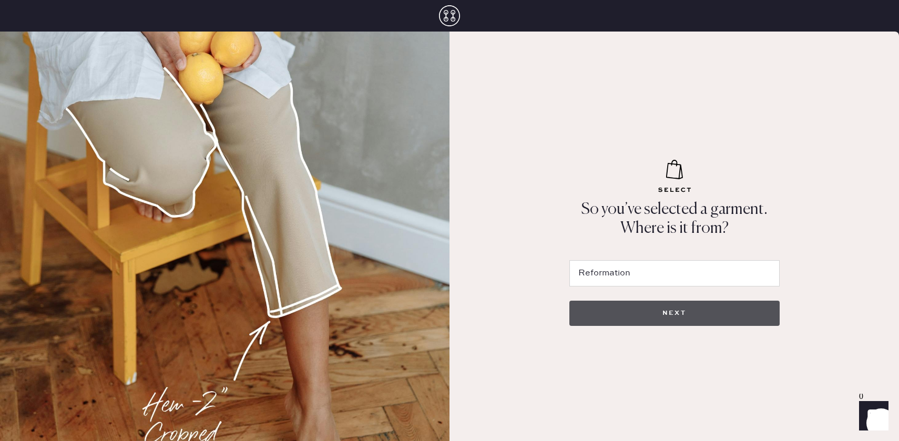
click at [594, 312] on button "NEXT" at bounding box center [674, 313] width 210 height 25
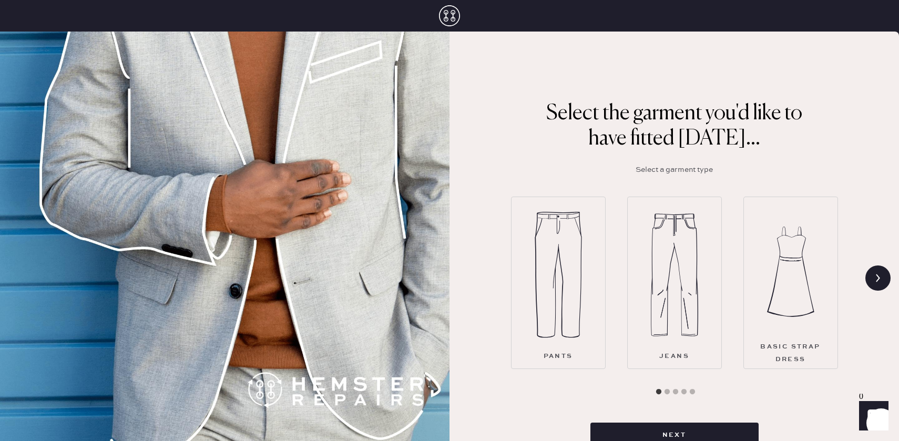
click at [581, 318] on div "Pants" at bounding box center [558, 283] width 95 height 172
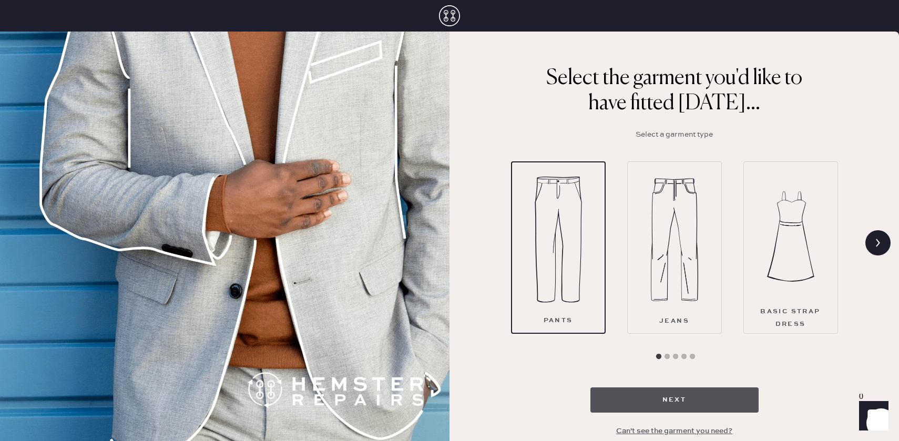
click at [645, 393] on button "Next" at bounding box center [674, 399] width 168 height 25
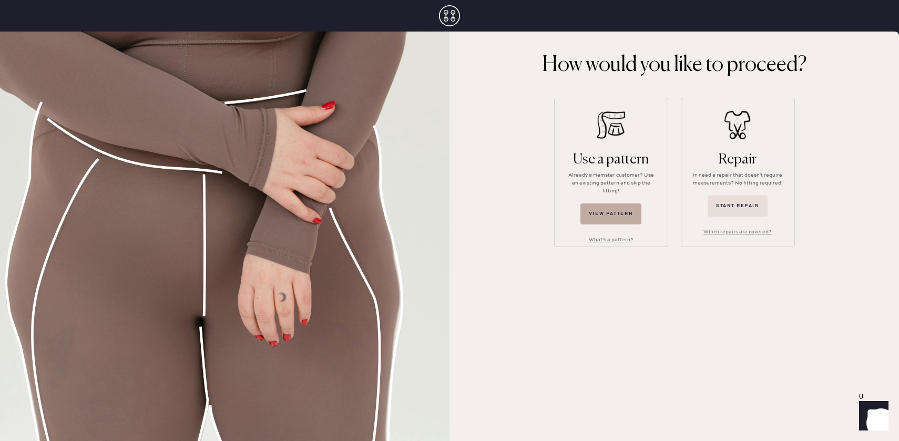
click at [616, 203] on button "View pattern" at bounding box center [611, 213] width 62 height 21
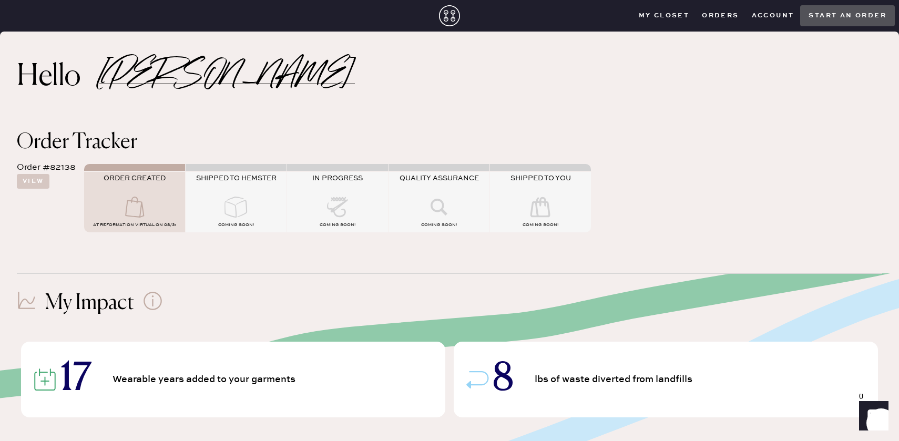
scroll to position [26, 0]
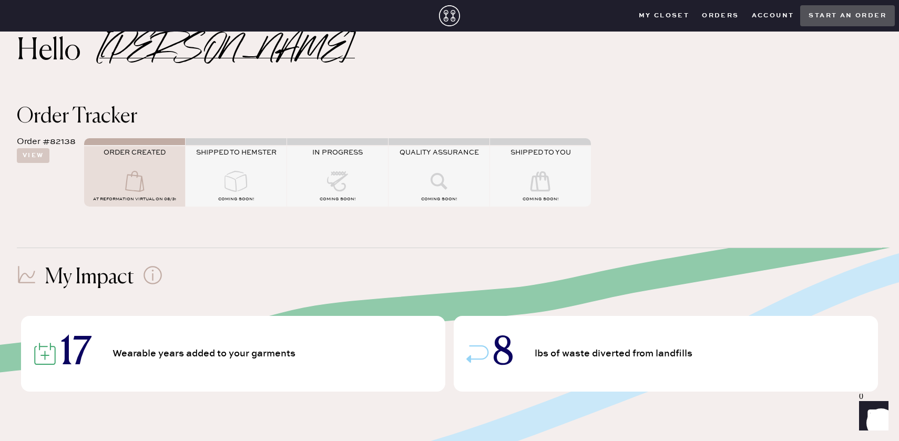
click at [730, 21] on button "Orders" at bounding box center [720, 16] width 49 height 16
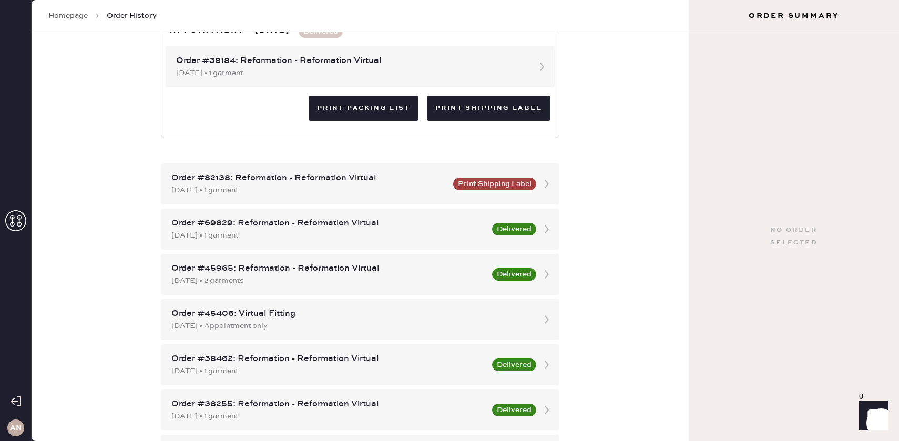
scroll to position [245, 0]
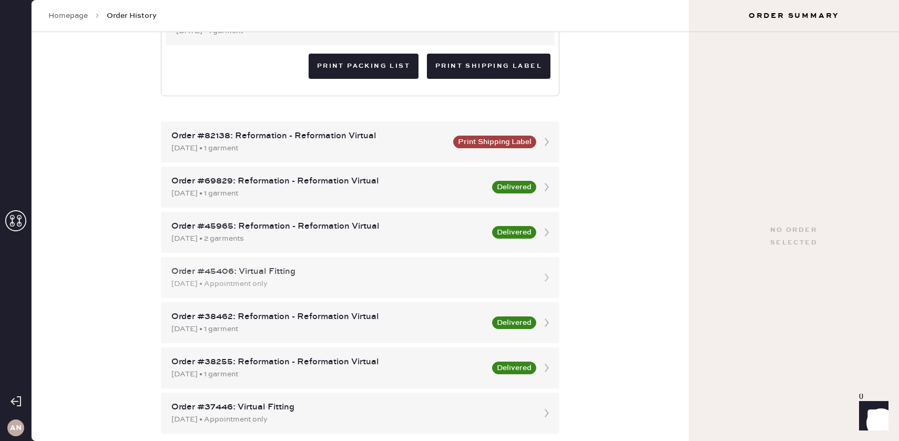
click at [523, 271] on div "Order #45406: Virtual Fitting" at bounding box center [350, 272] width 359 height 13
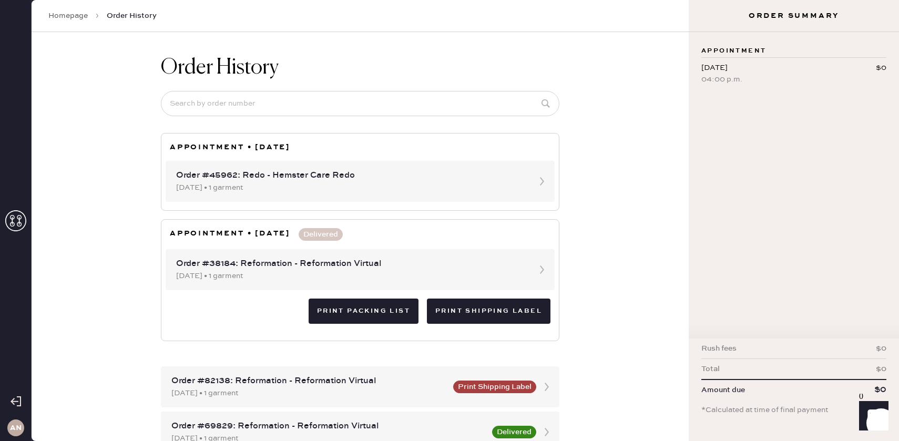
click at [67, 16] on link "Homepage" at bounding box center [67, 16] width 39 height 11
